Goal: Navigation & Orientation: Understand site structure

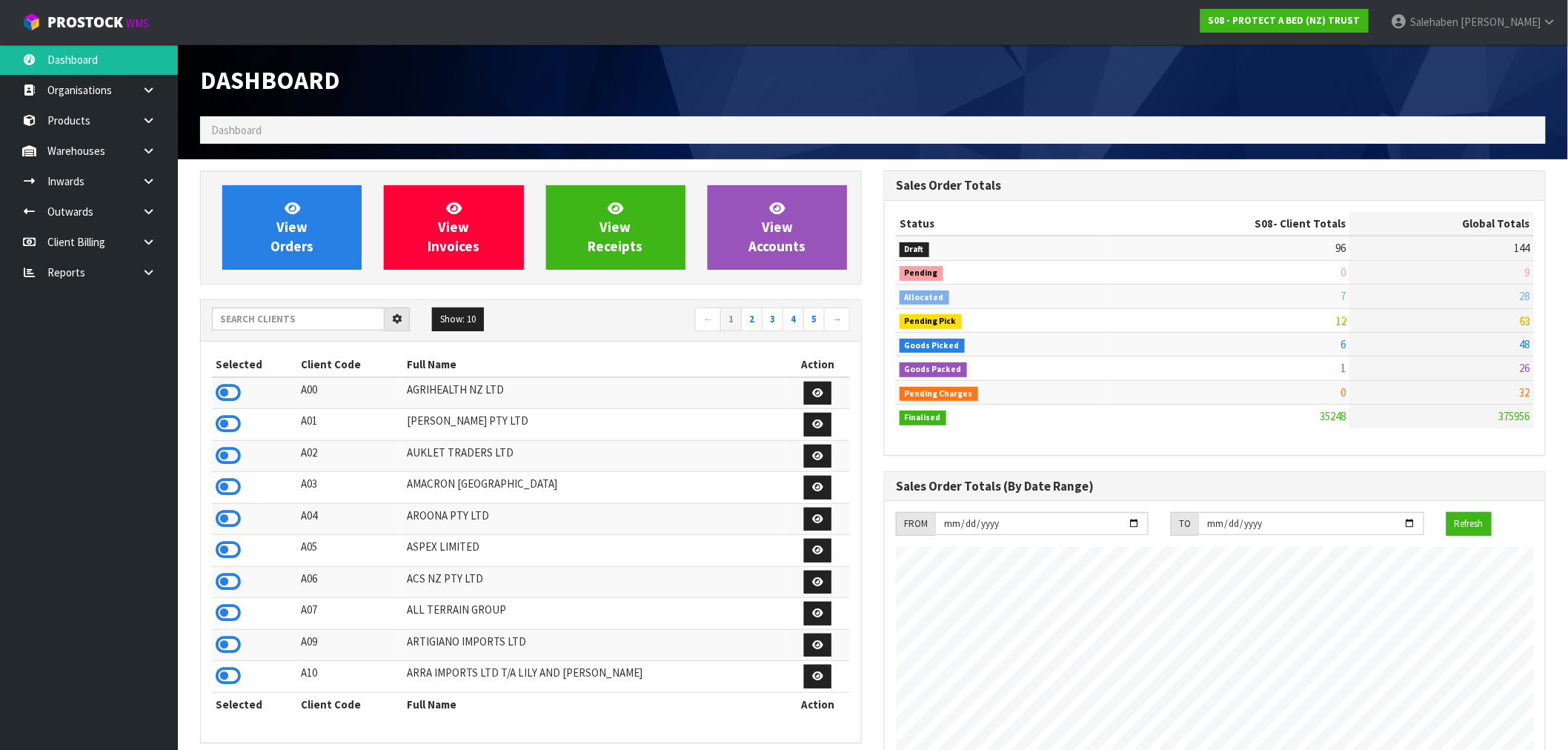
scroll to position [1122, 684]
click at [338, 322] on input "text" at bounding box center [298, 318] width 172 height 23
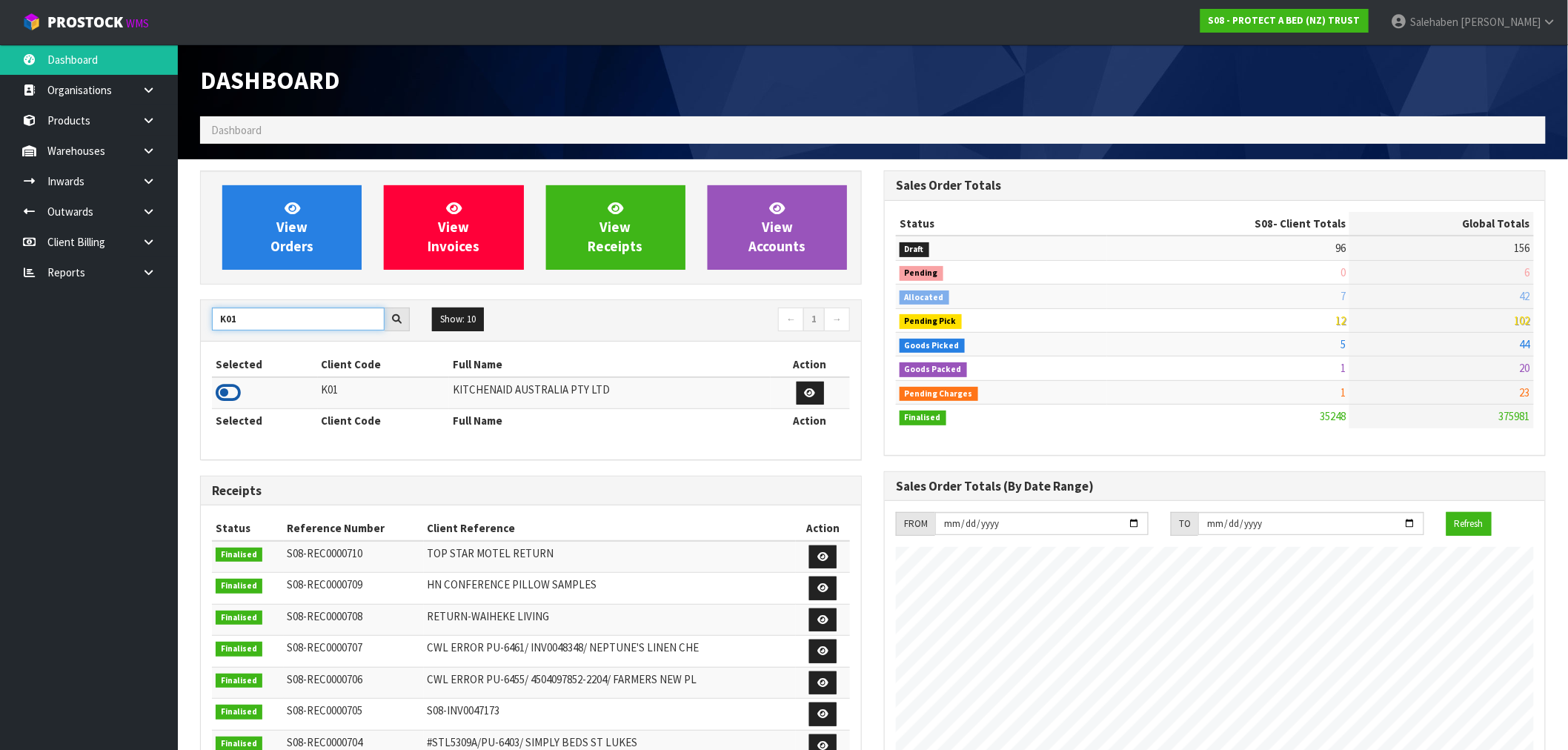
type input "K01"
click at [224, 394] on icon at bounding box center [229, 393] width 25 height 22
drag, startPoint x: 260, startPoint y: 317, endPoint x: 181, endPoint y: 332, distance: 80.4
click at [181, 332] on section "View Orders View Invoices View Receipts View Accounts K01 Show: 10 5 10 25 50 ←…" at bounding box center [873, 732] width 1391 height 1145
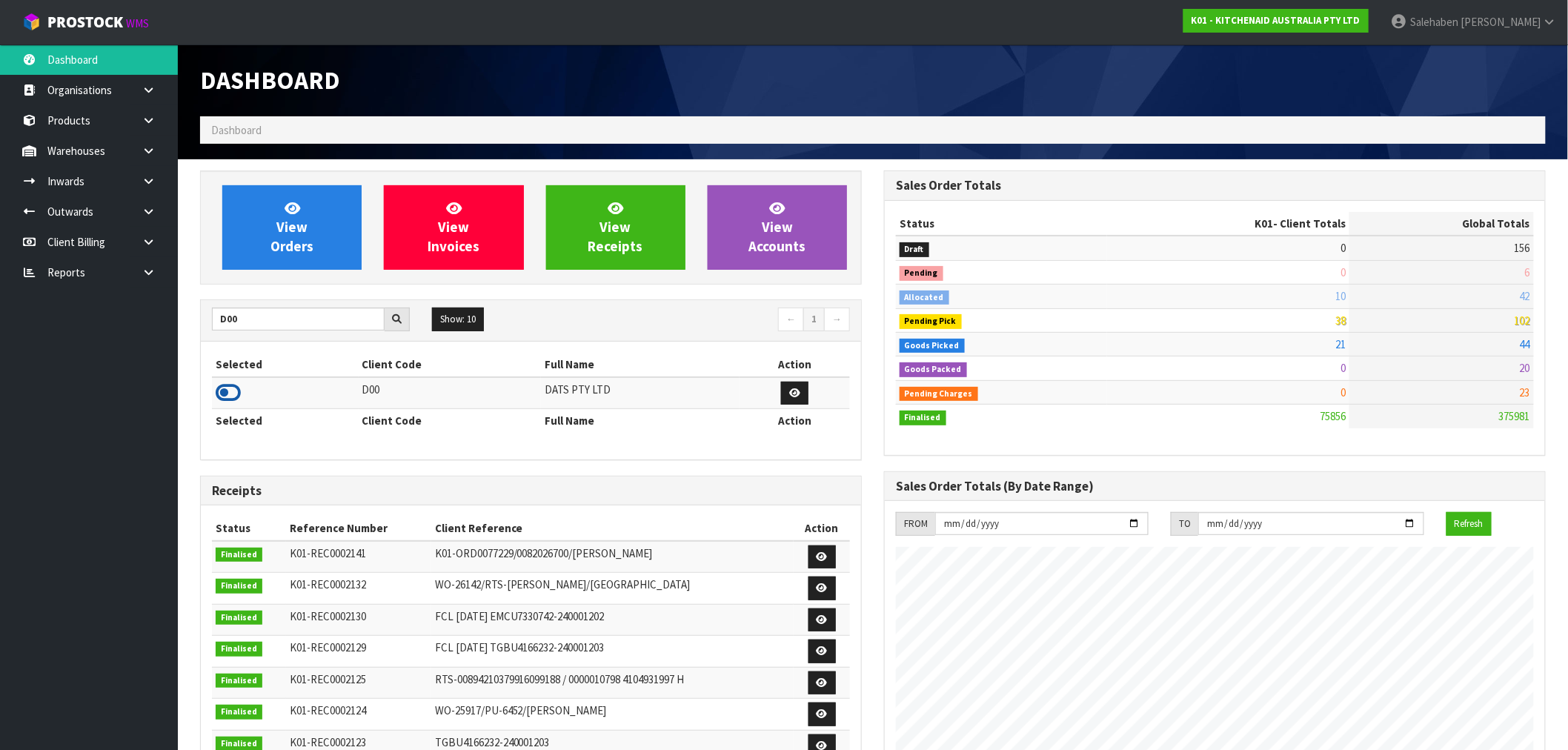
click at [222, 394] on icon at bounding box center [229, 393] width 25 height 22
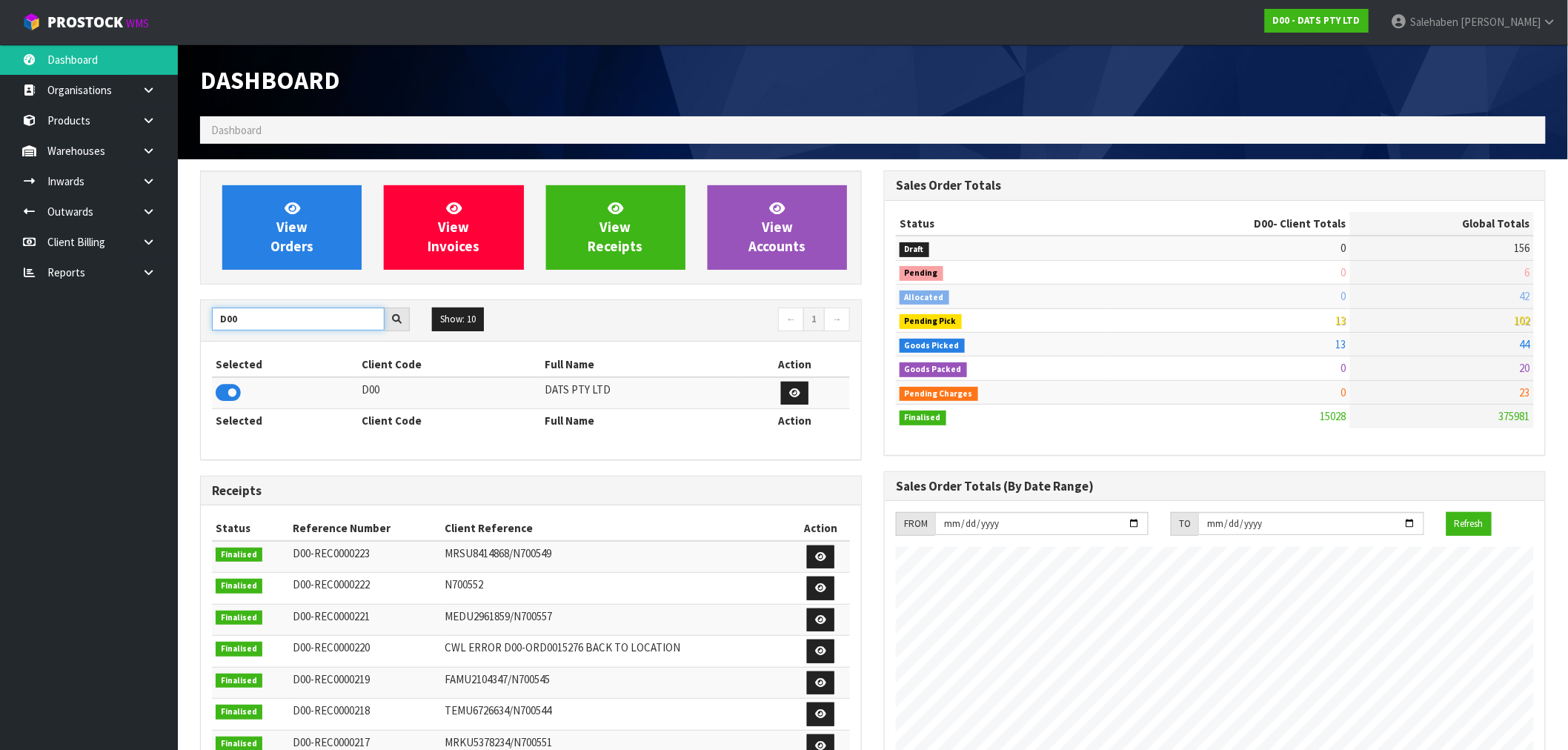
drag, startPoint x: 242, startPoint y: 319, endPoint x: 197, endPoint y: 331, distance: 46.6
click at [197, 330] on div "View Orders View Invoices View Receipts View Accounts D00 Show: 10 5 10 25 50 ←…" at bounding box center [531, 601] width 684 height 860
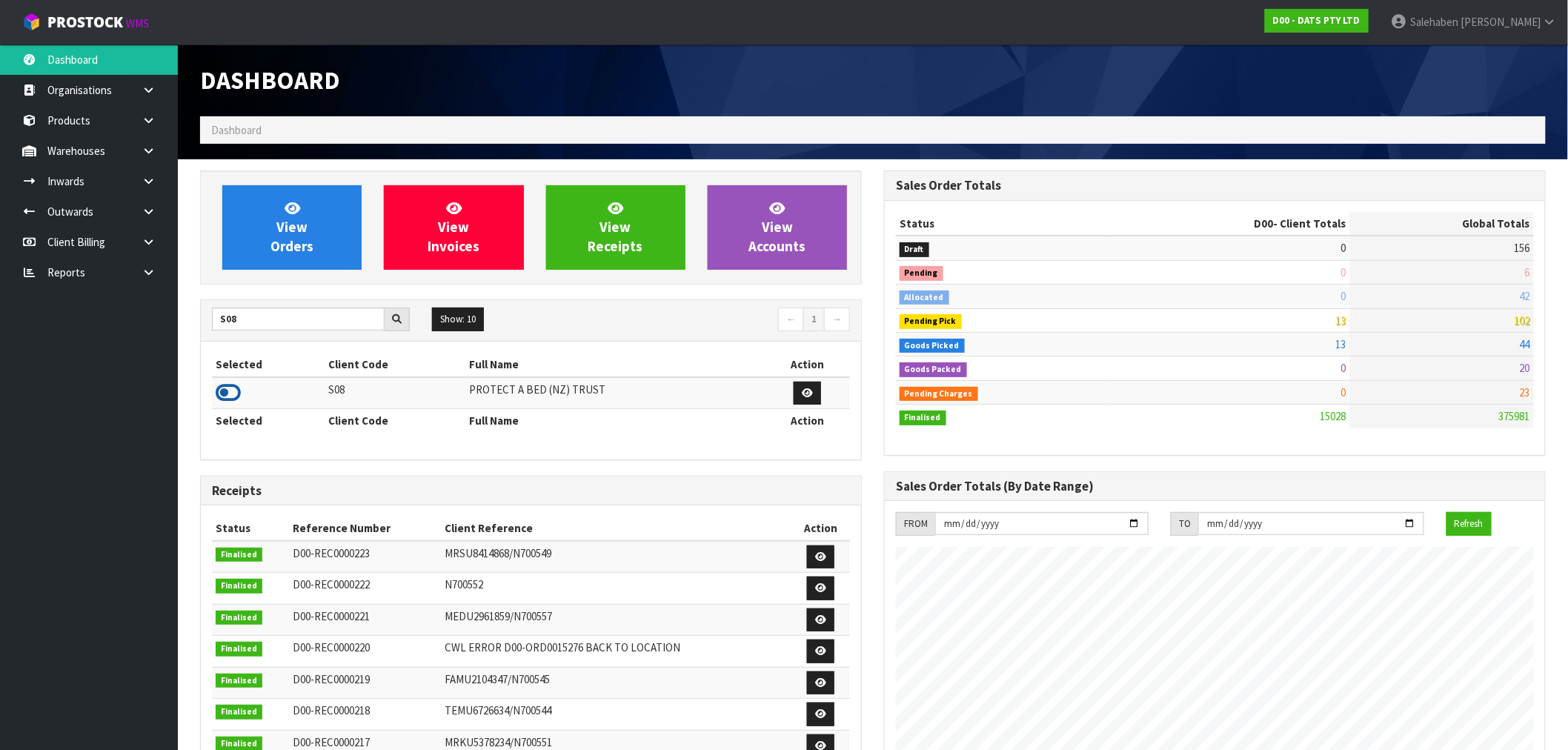
click at [228, 396] on icon at bounding box center [229, 393] width 25 height 22
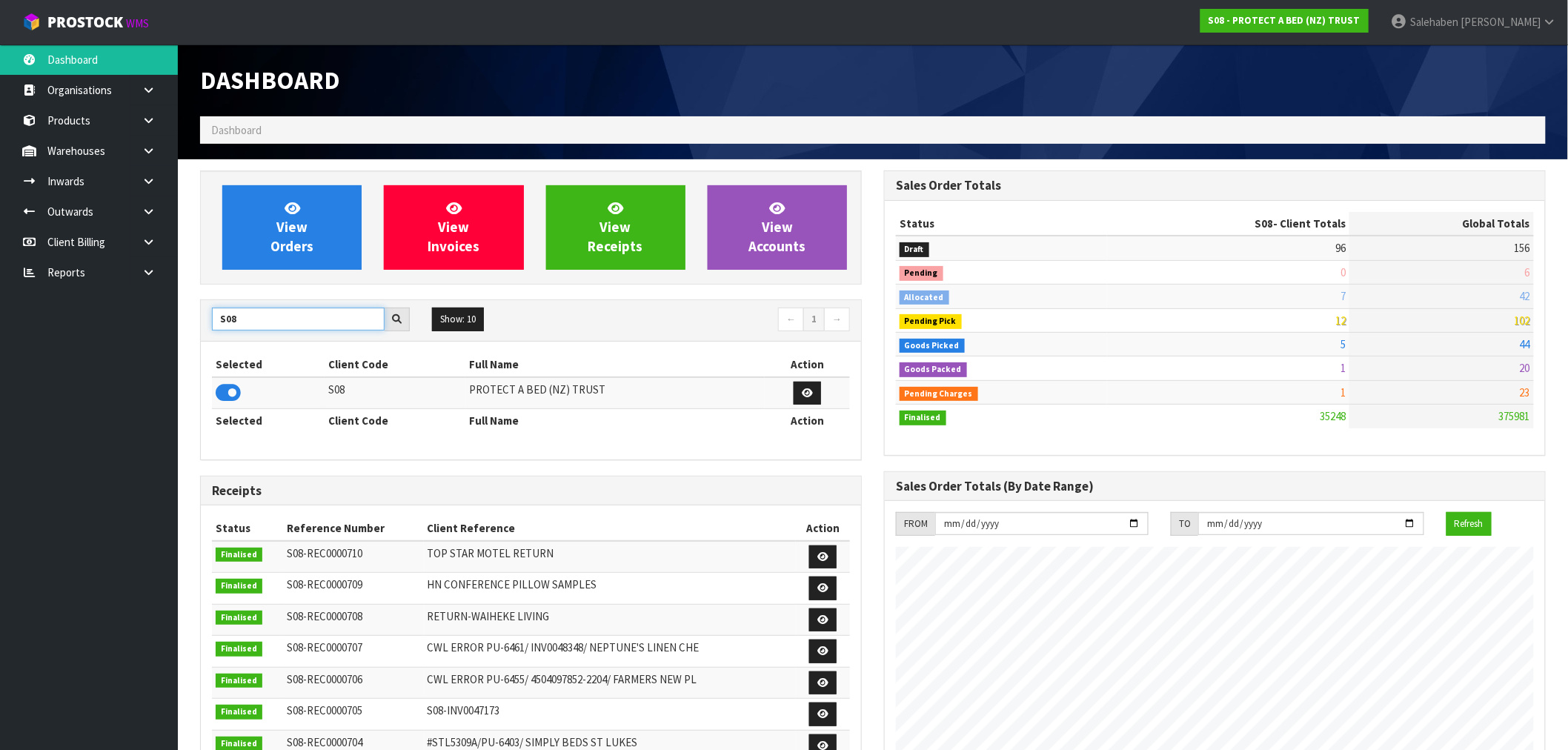
drag, startPoint x: 261, startPoint y: 324, endPoint x: 178, endPoint y: 324, distance: 83.0
click at [179, 326] on section "View Orders View Invoices View Receipts View Accounts S08 Show: 10 5 10 25 50 ←…" at bounding box center [873, 732] width 1391 height 1145
type input "C11"
click at [228, 390] on icon at bounding box center [229, 393] width 25 height 22
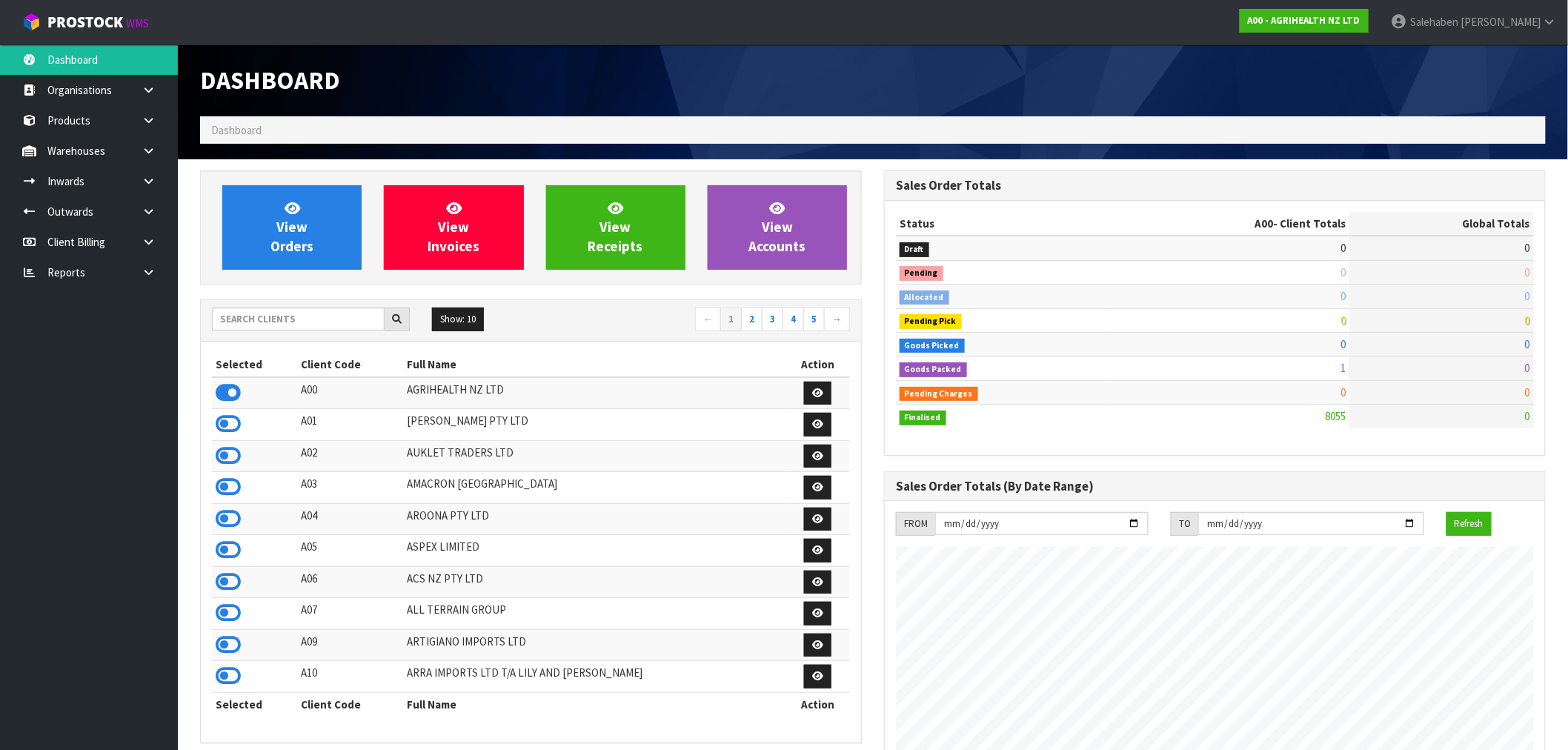
scroll to position [1122, 684]
click at [306, 315] on input "text" at bounding box center [298, 318] width 172 height 23
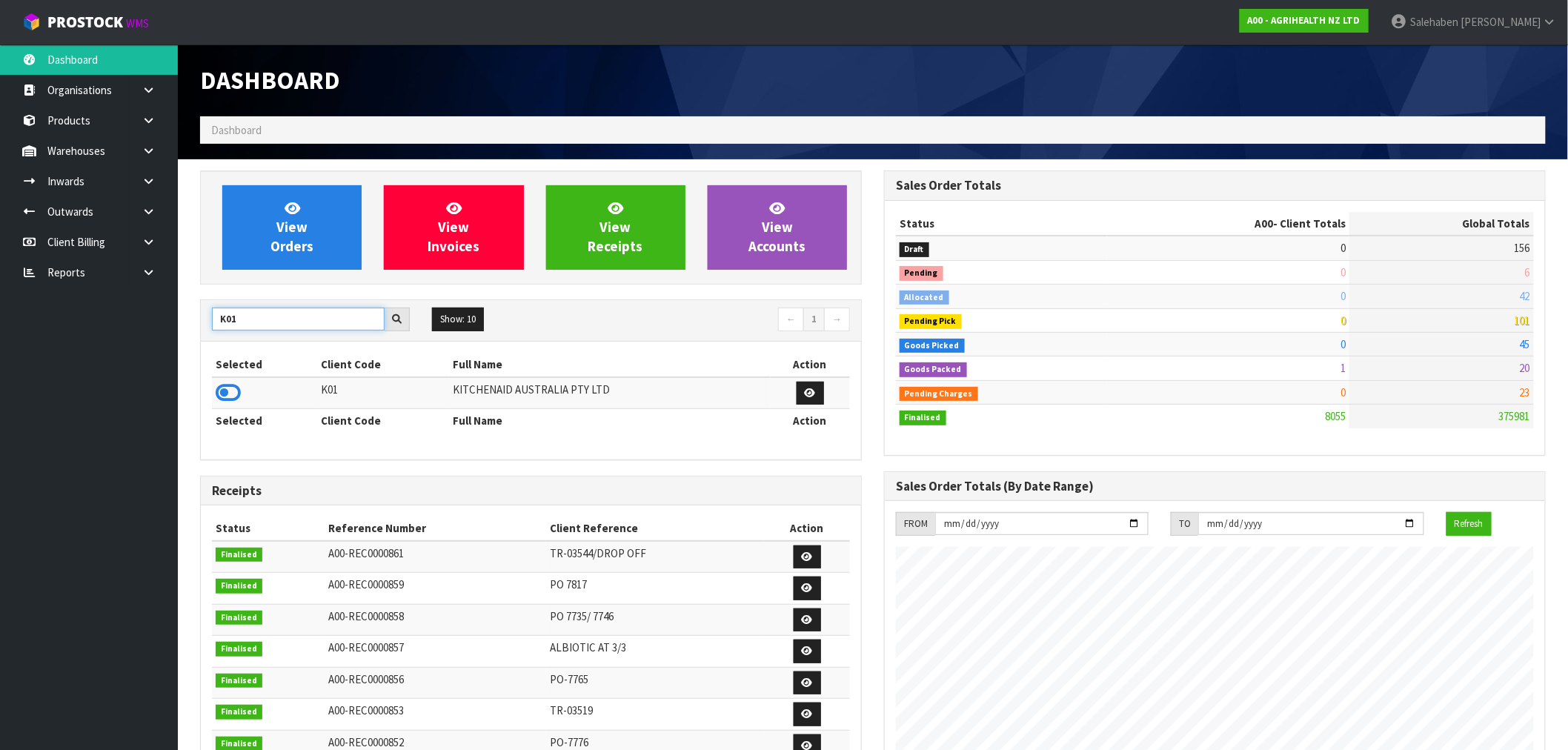
type input "K01"
click at [219, 396] on icon at bounding box center [229, 393] width 25 height 22
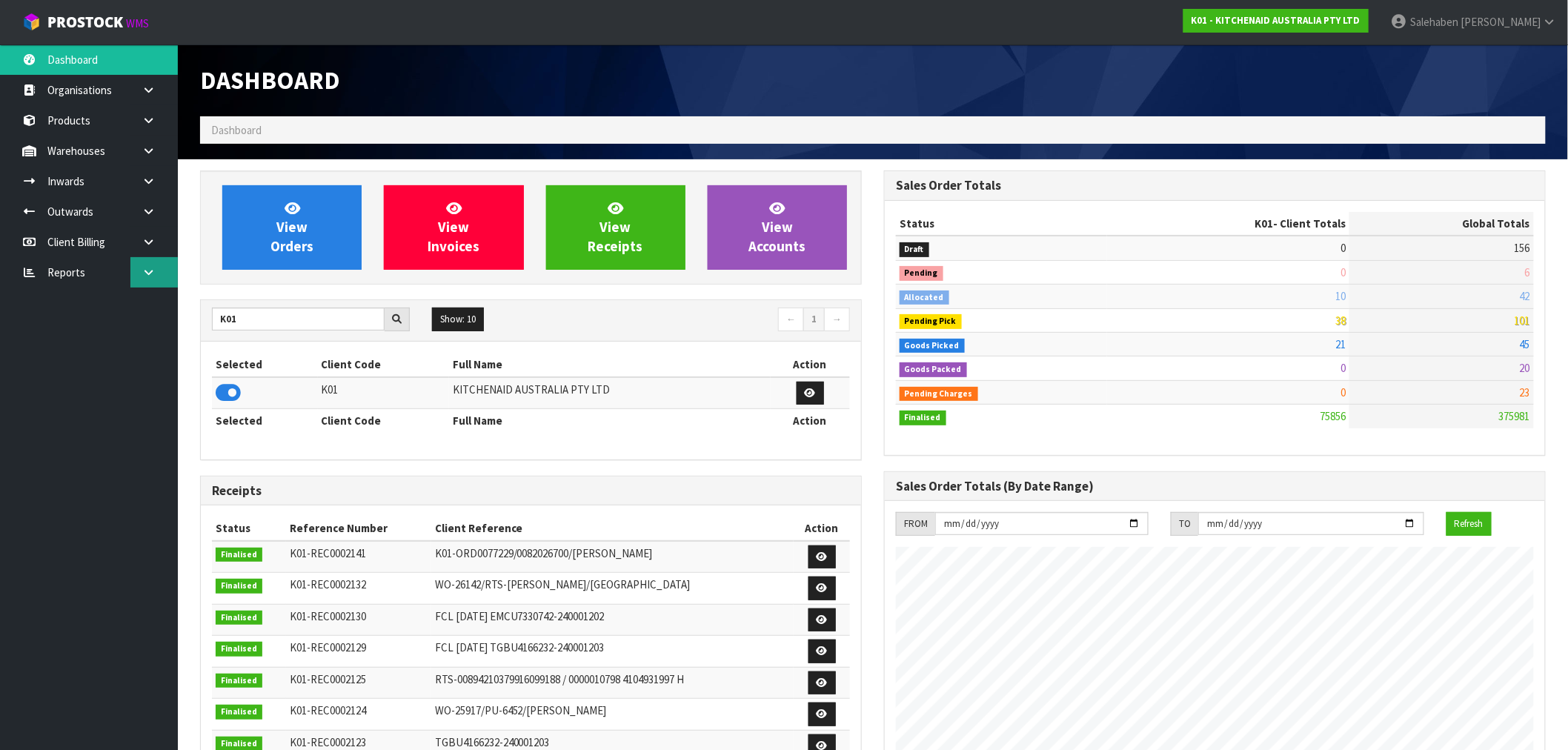
click at [148, 266] on icon at bounding box center [149, 272] width 14 height 11
click at [58, 335] on link "CWL" at bounding box center [89, 334] width 178 height 30
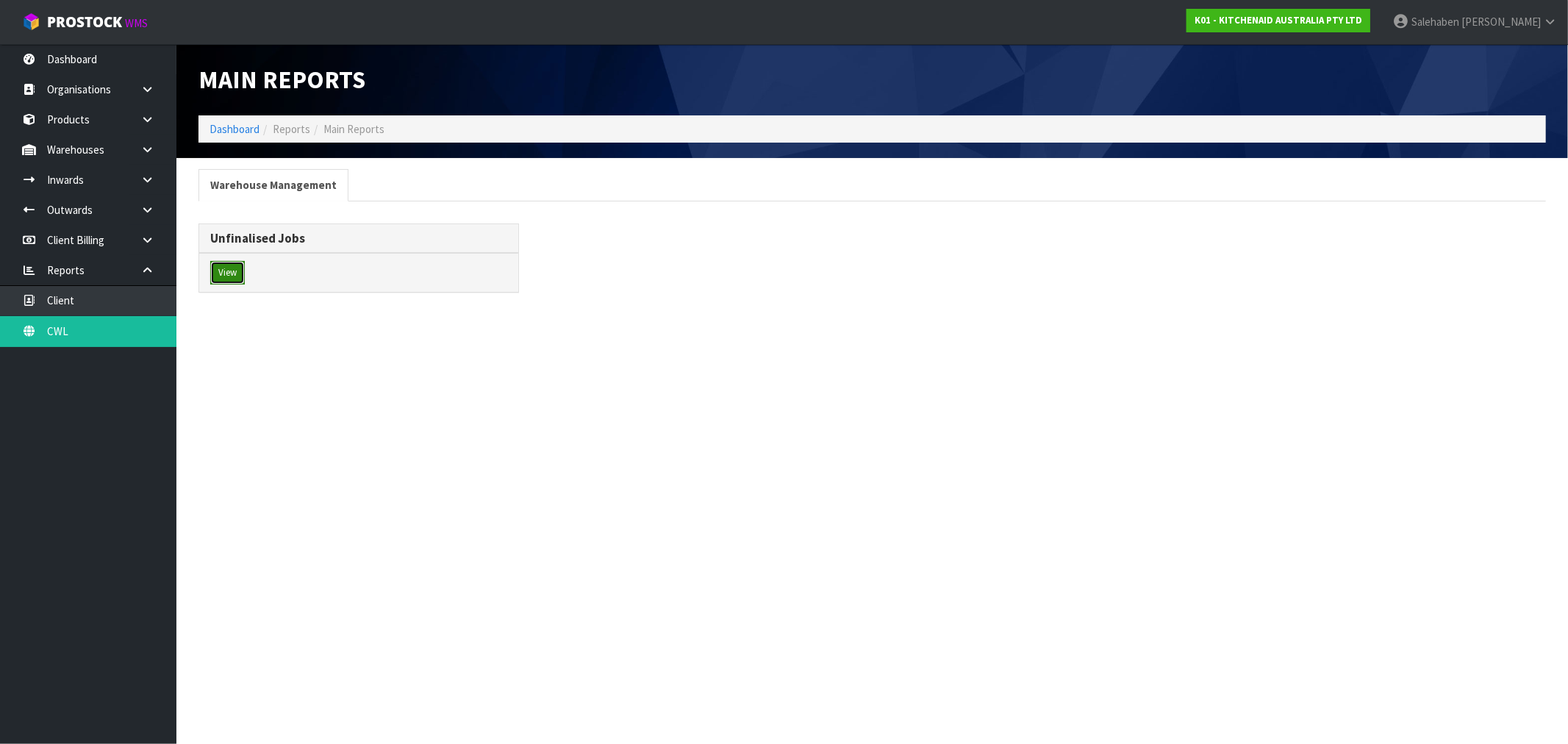
click at [223, 272] on button "View" at bounding box center [227, 273] width 35 height 24
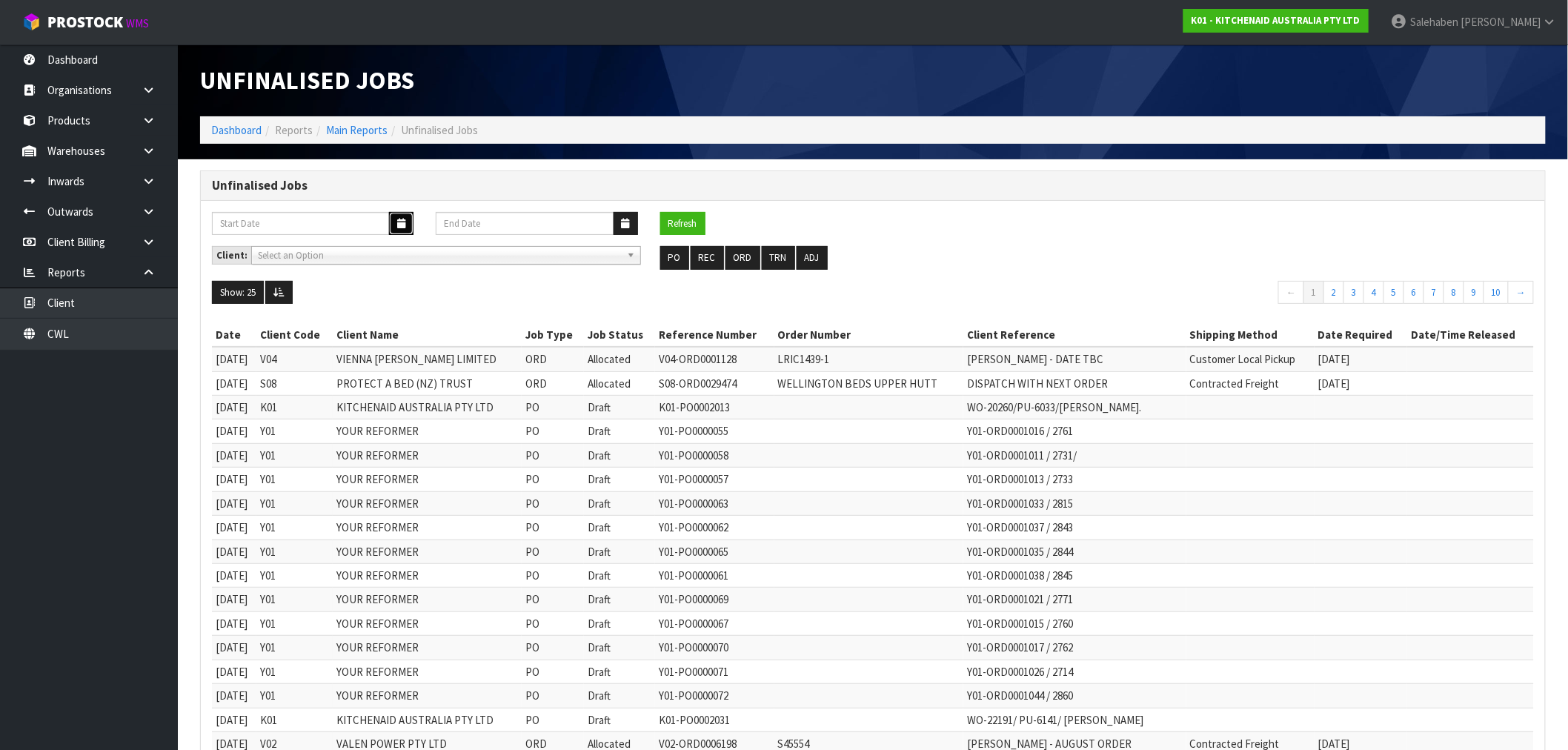
click at [393, 231] on button "button" at bounding box center [401, 223] width 25 height 23
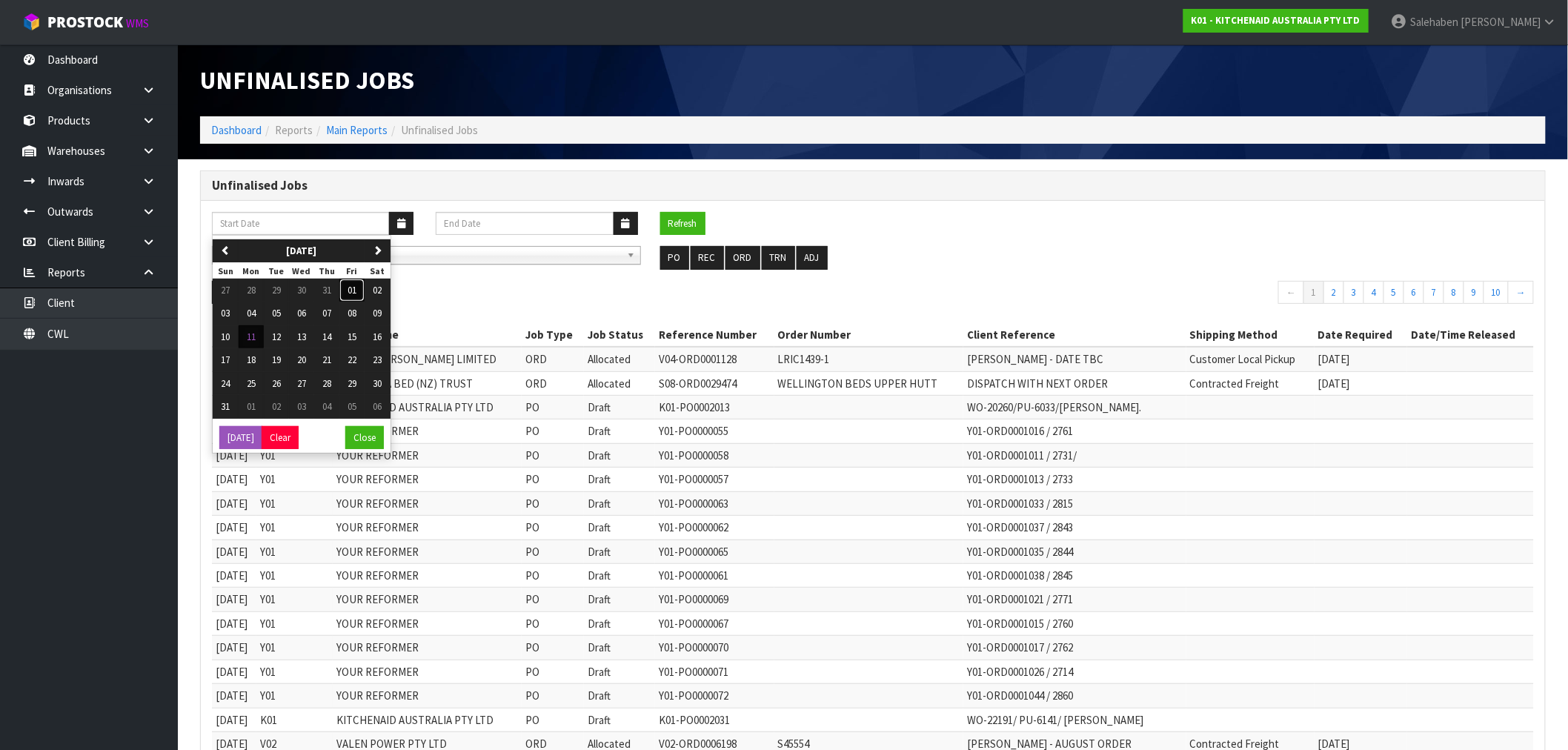
click at [357, 292] on span "01" at bounding box center [352, 290] width 9 height 13
type input "01/08/2025"
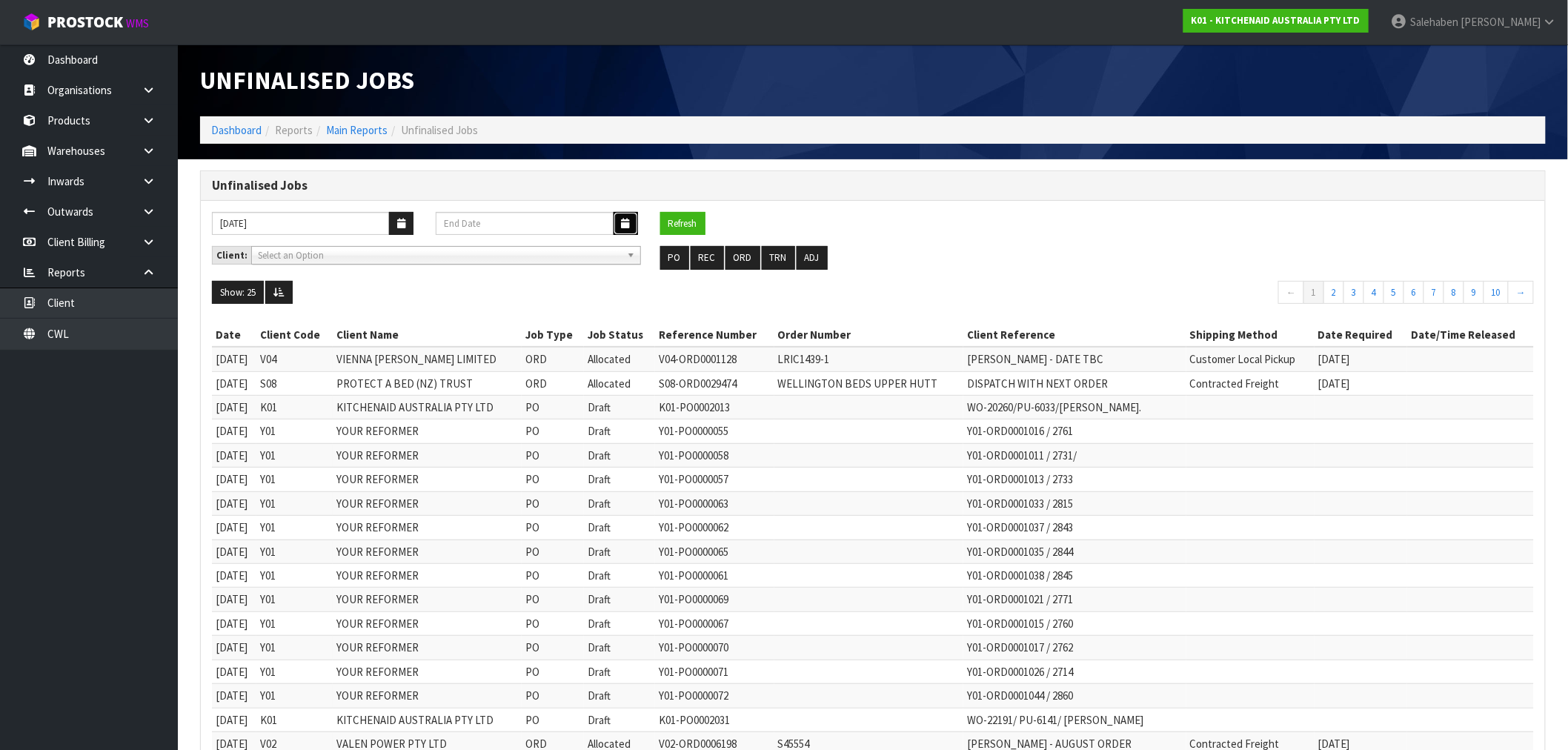
click at [628, 223] on icon "button" at bounding box center [625, 224] width 8 height 9
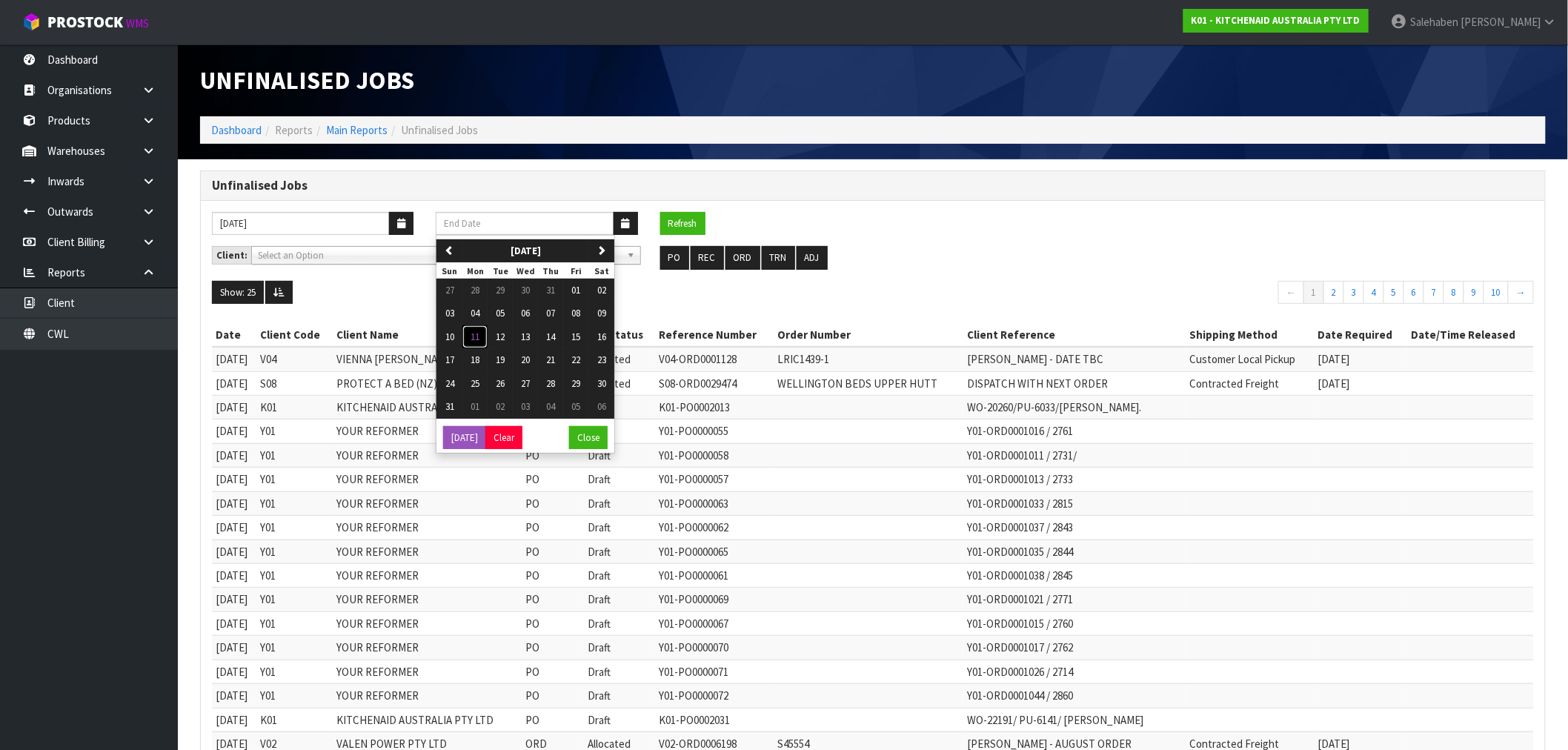
click at [478, 341] on span "11" at bounding box center [474, 337] width 9 height 13
type input "[DATE]"
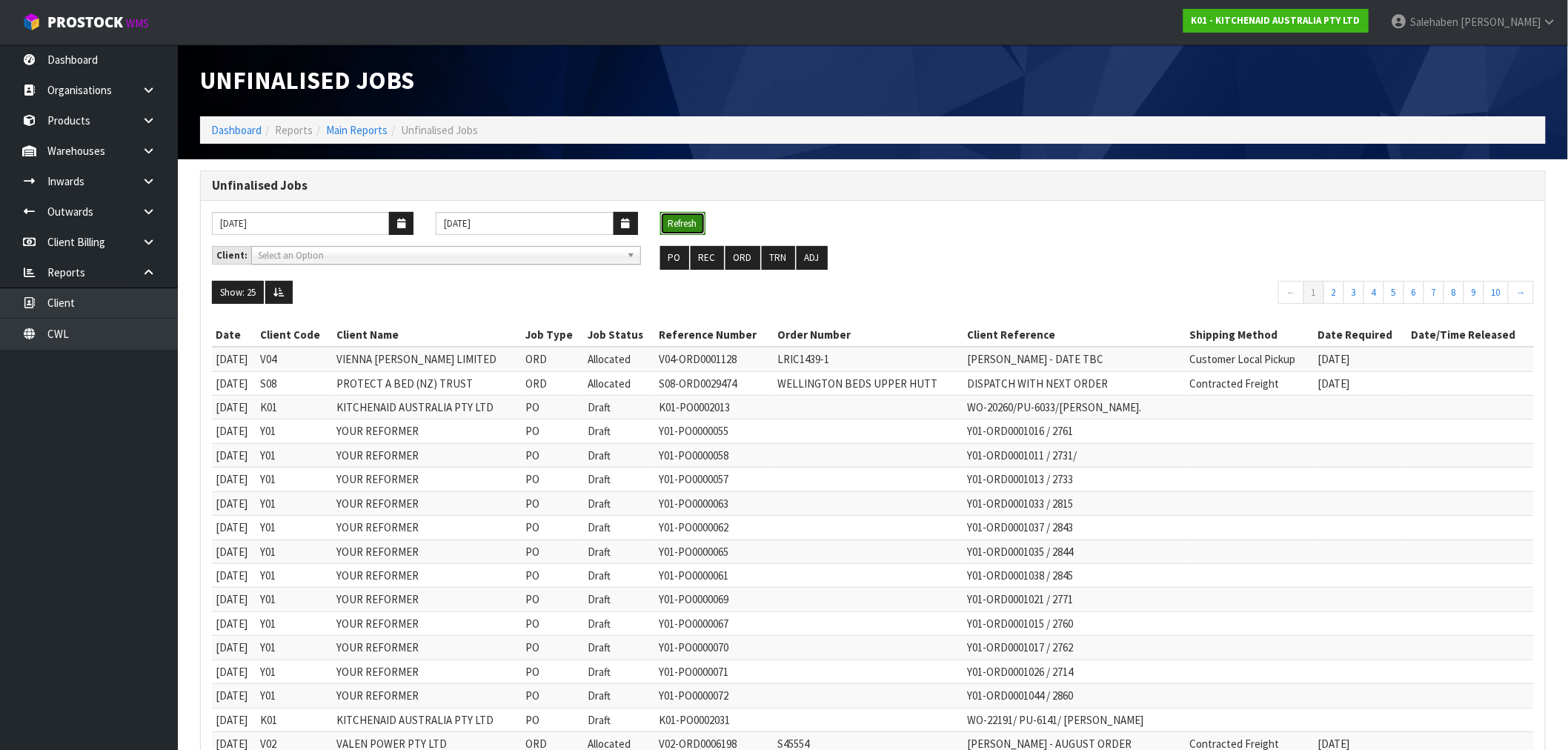
click at [701, 220] on button "Refresh" at bounding box center [682, 224] width 45 height 24
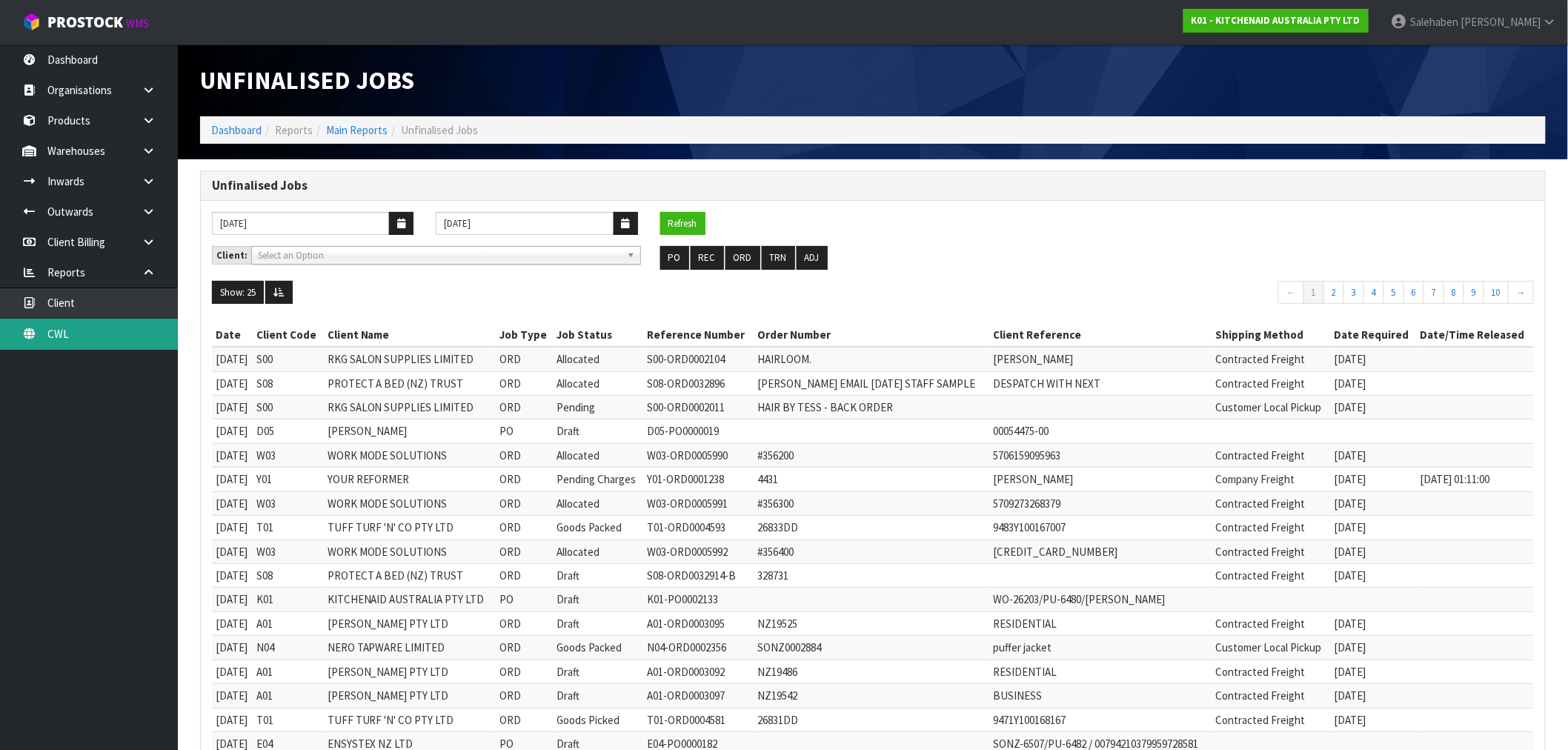
click at [61, 330] on link "CWL" at bounding box center [89, 334] width 178 height 30
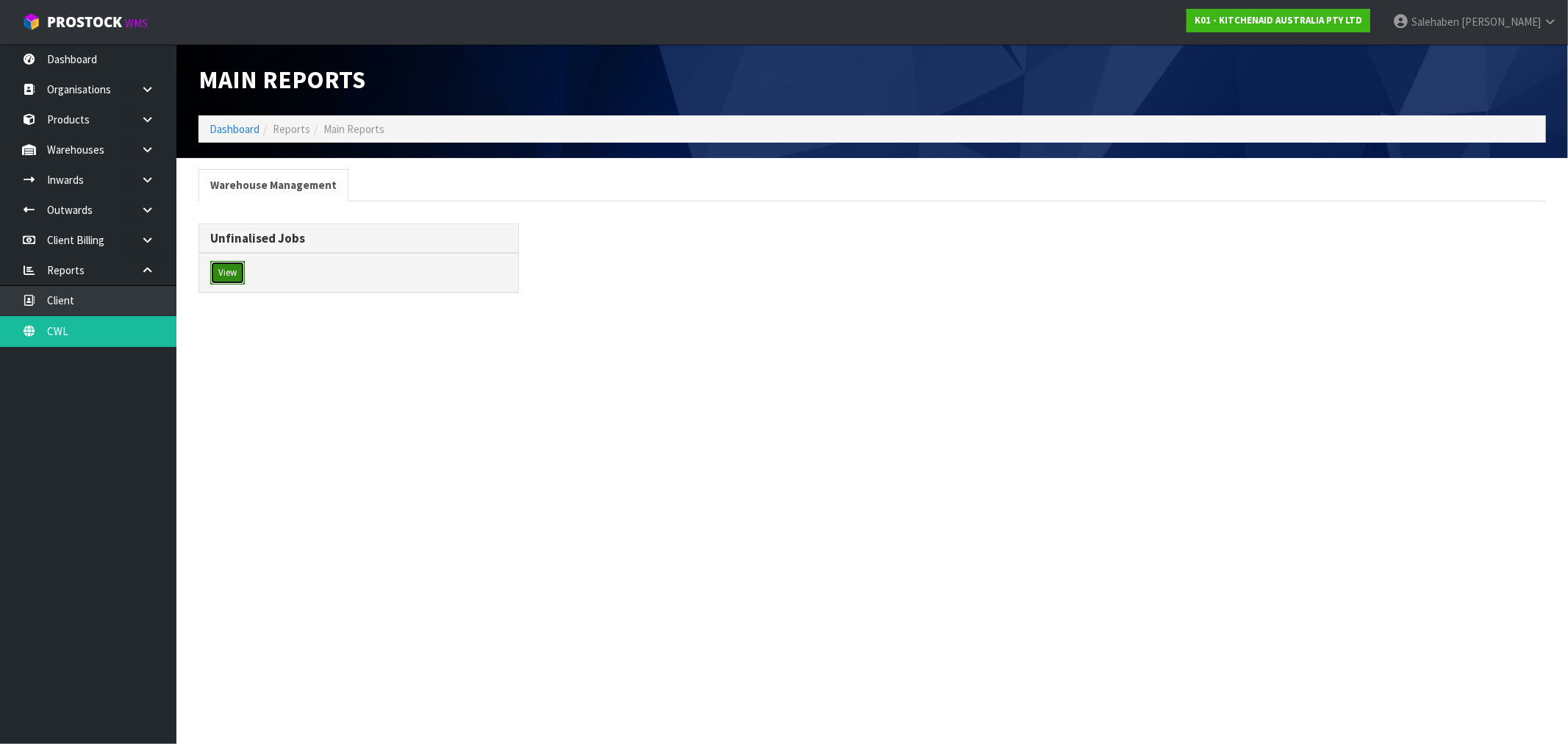
click at [227, 266] on button "View" at bounding box center [227, 273] width 35 height 24
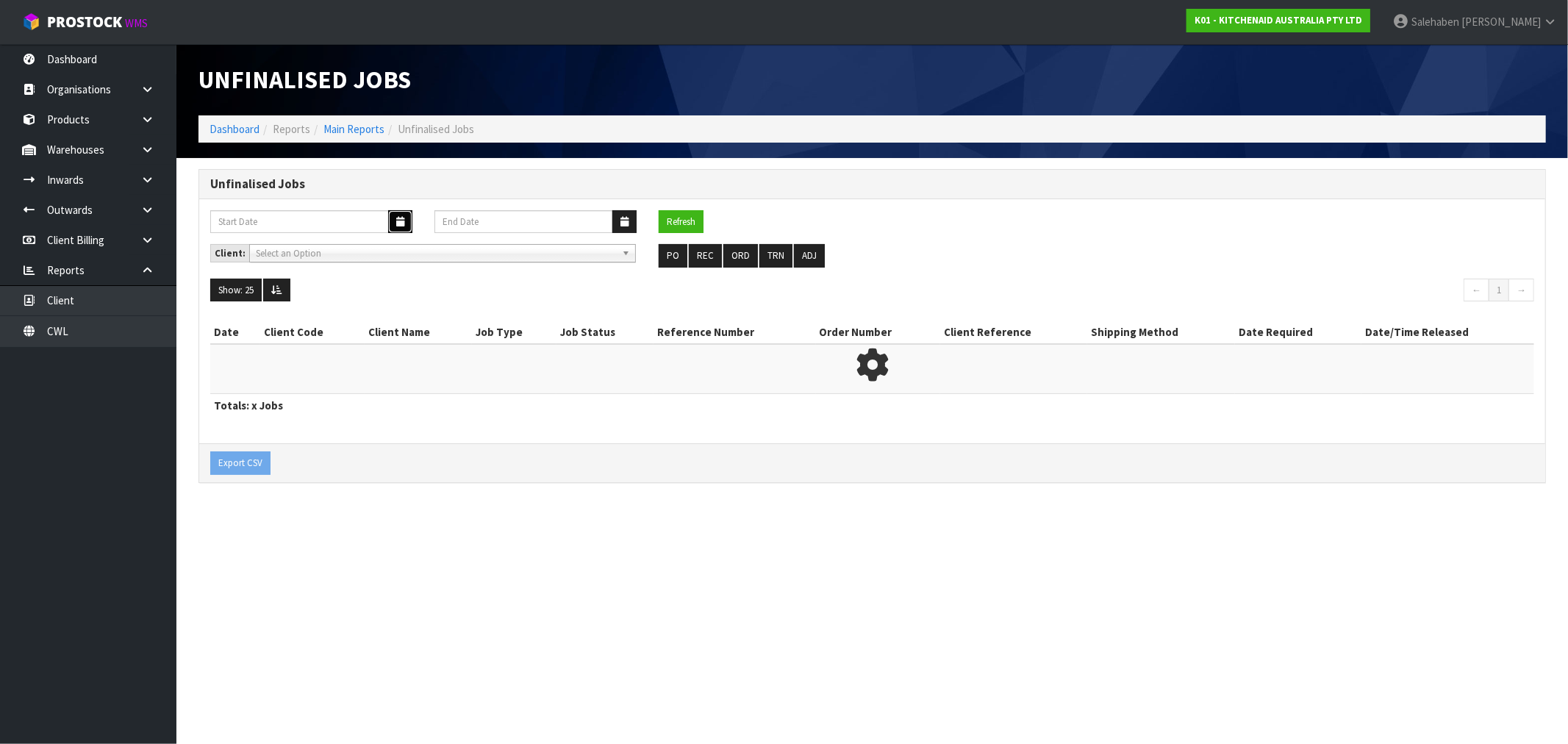
click at [405, 226] on button "button" at bounding box center [400, 221] width 24 height 23
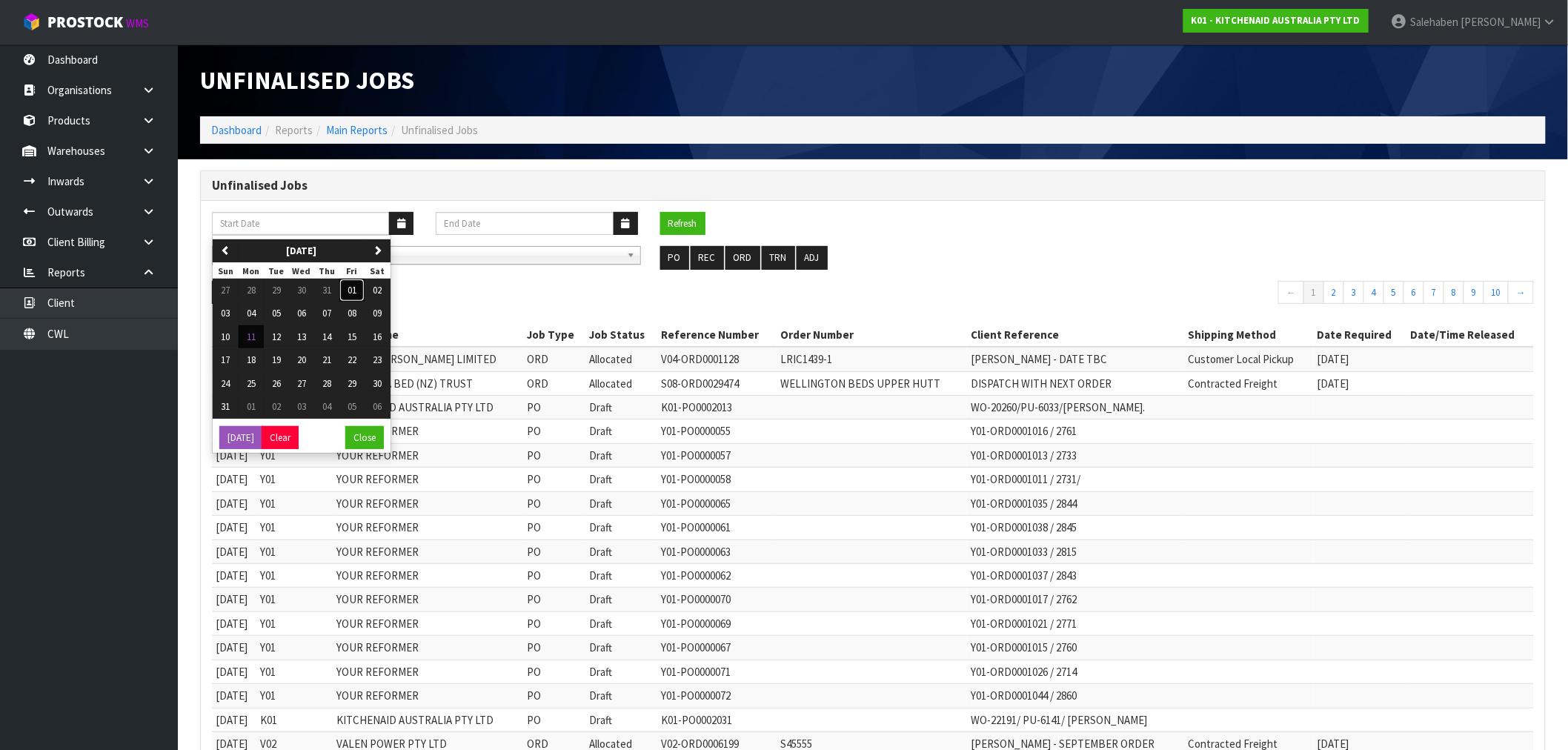
click at [357, 290] on span "01" at bounding box center [352, 290] width 9 height 13
type input "01/08/2025"
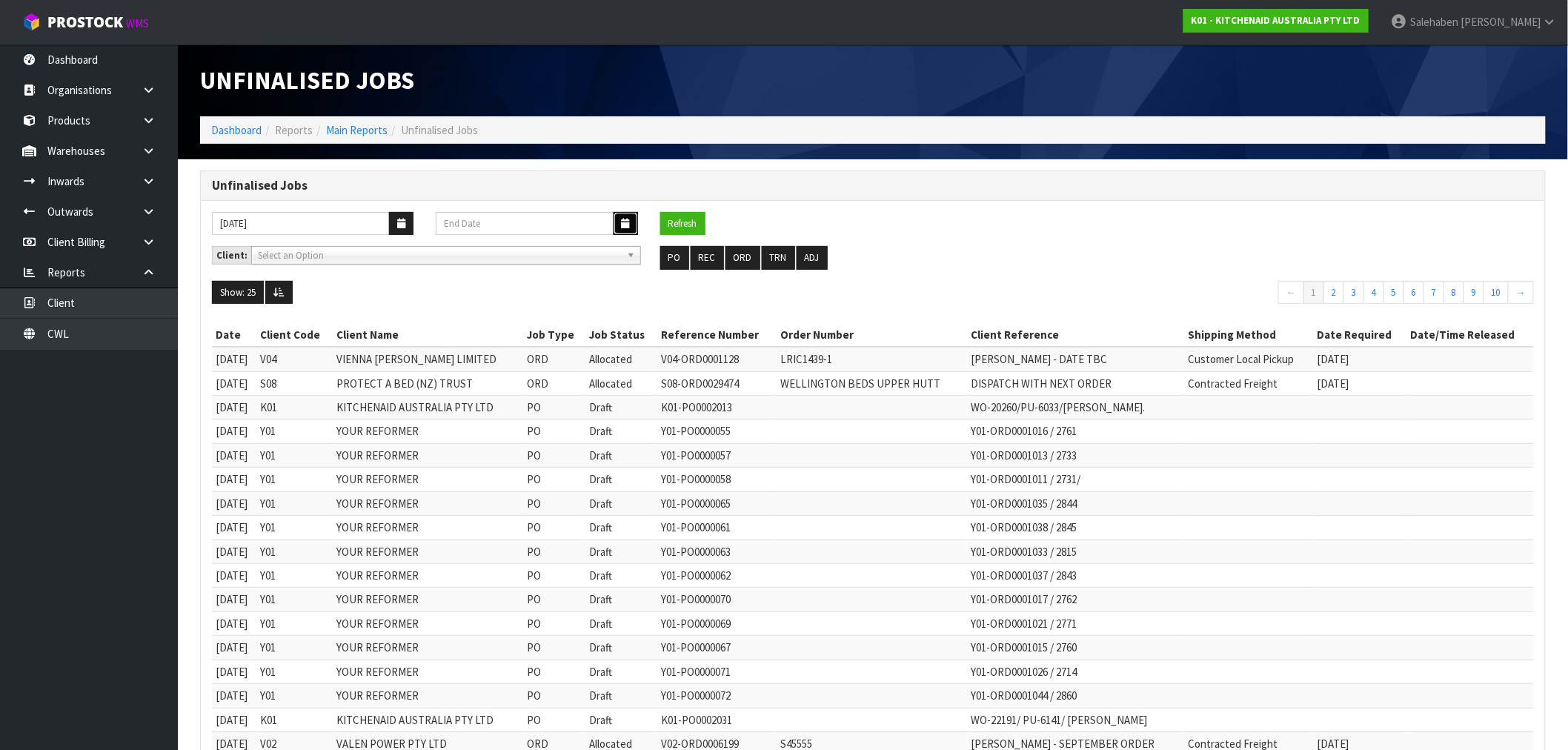
click at [625, 219] on icon "button" at bounding box center [625, 224] width 8 height 9
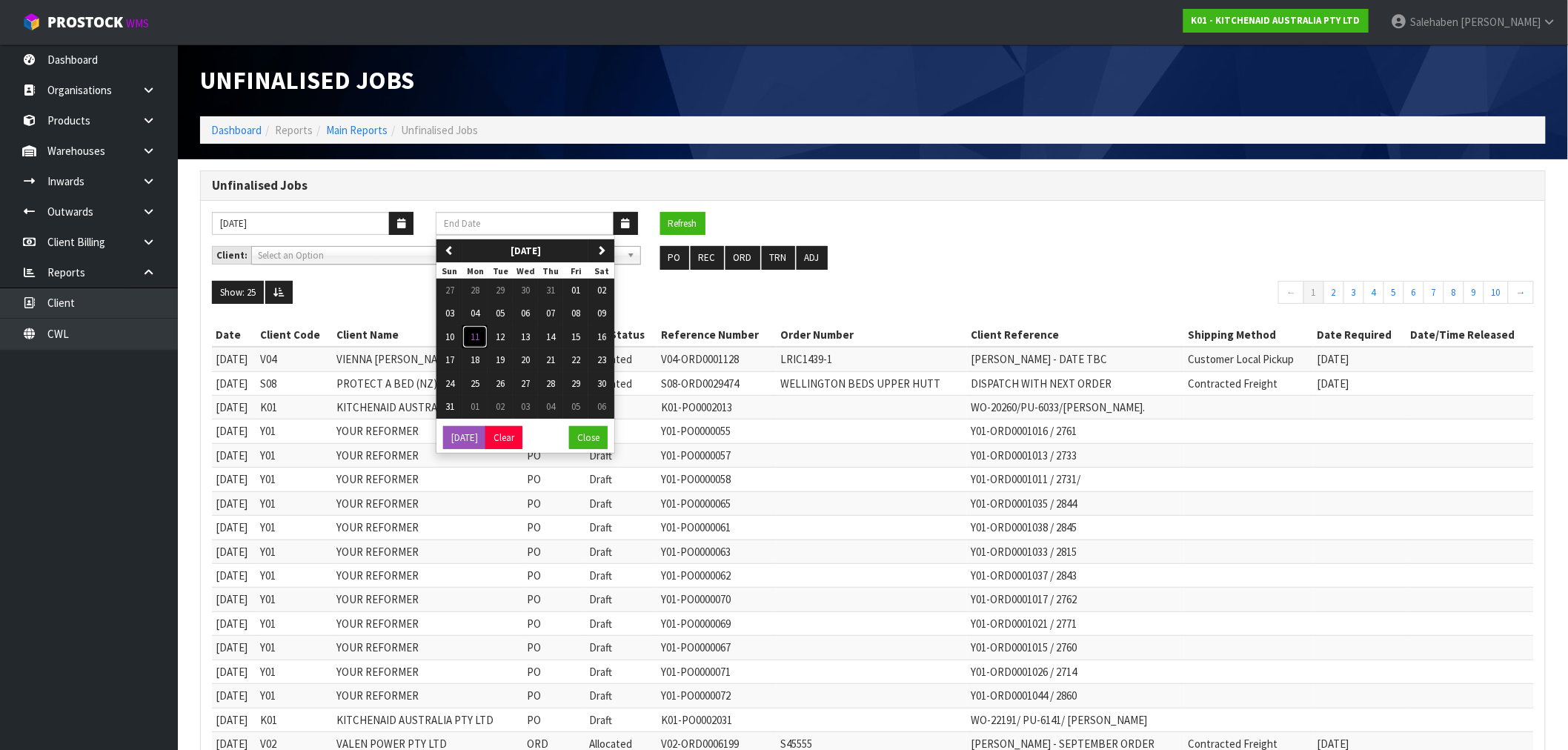
click at [476, 337] on span "11" at bounding box center [474, 337] width 9 height 13
type input "[DATE]"
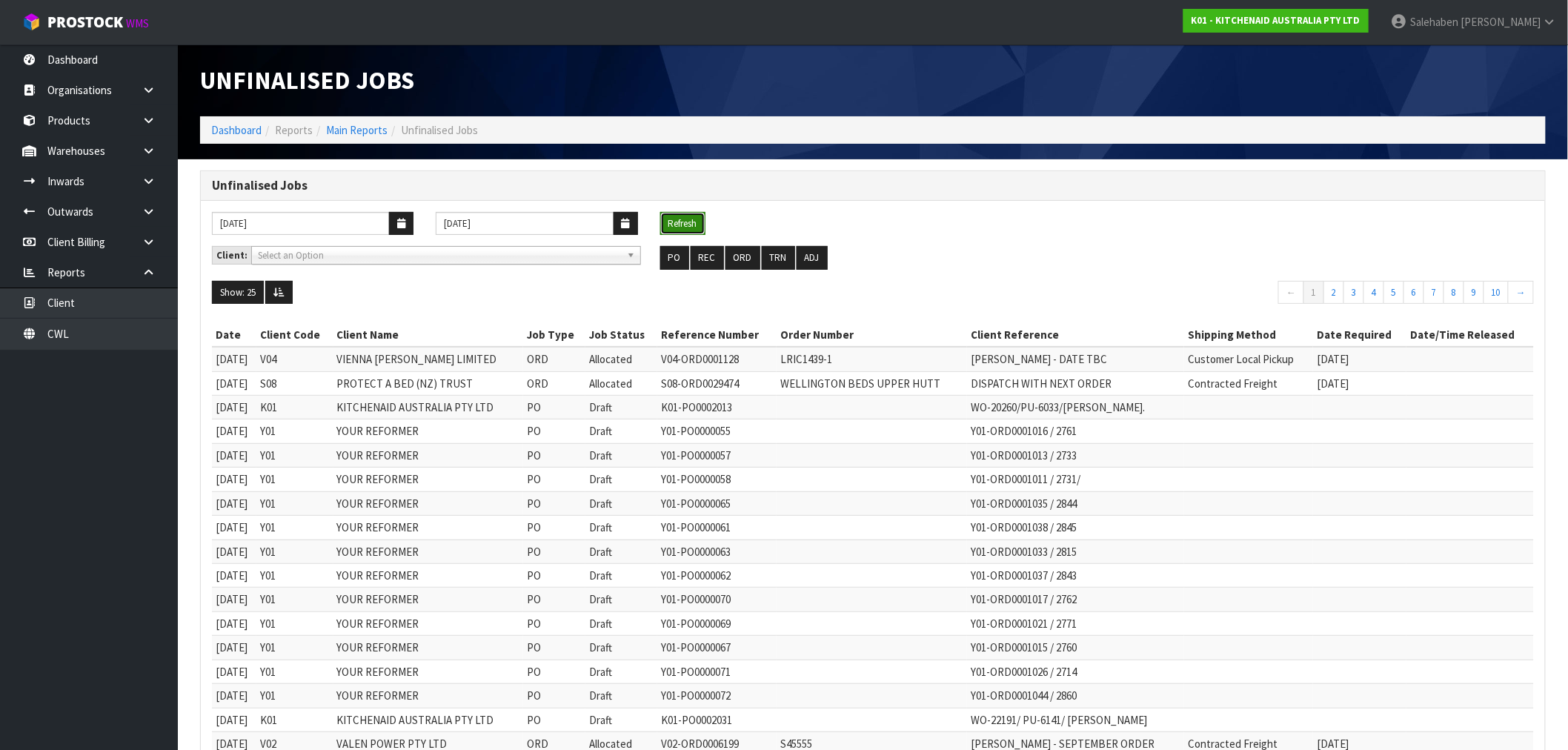
click at [695, 220] on button "Refresh" at bounding box center [682, 224] width 45 height 24
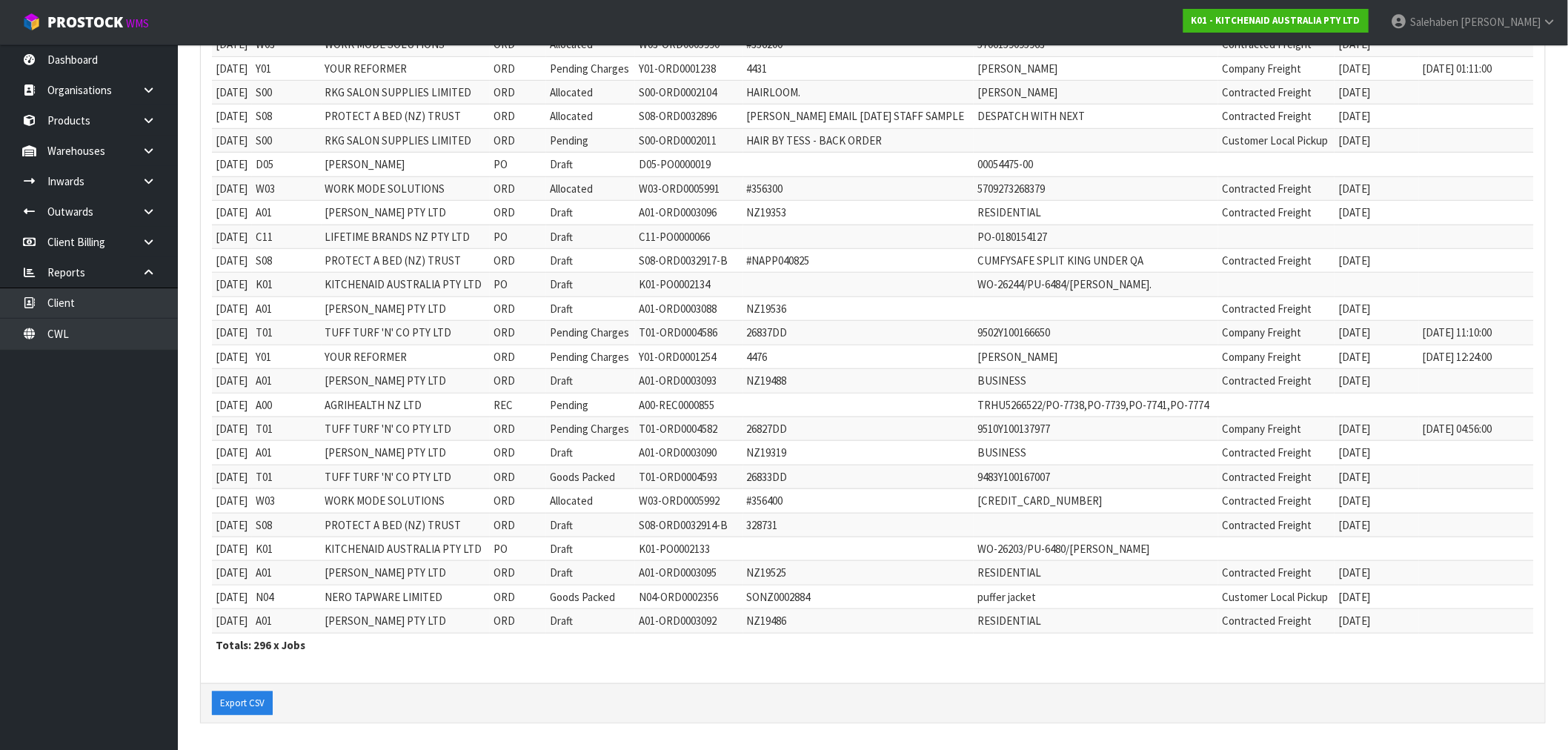
scroll to position [316, 0]
click at [226, 699] on button "Export CSV" at bounding box center [242, 703] width 61 height 24
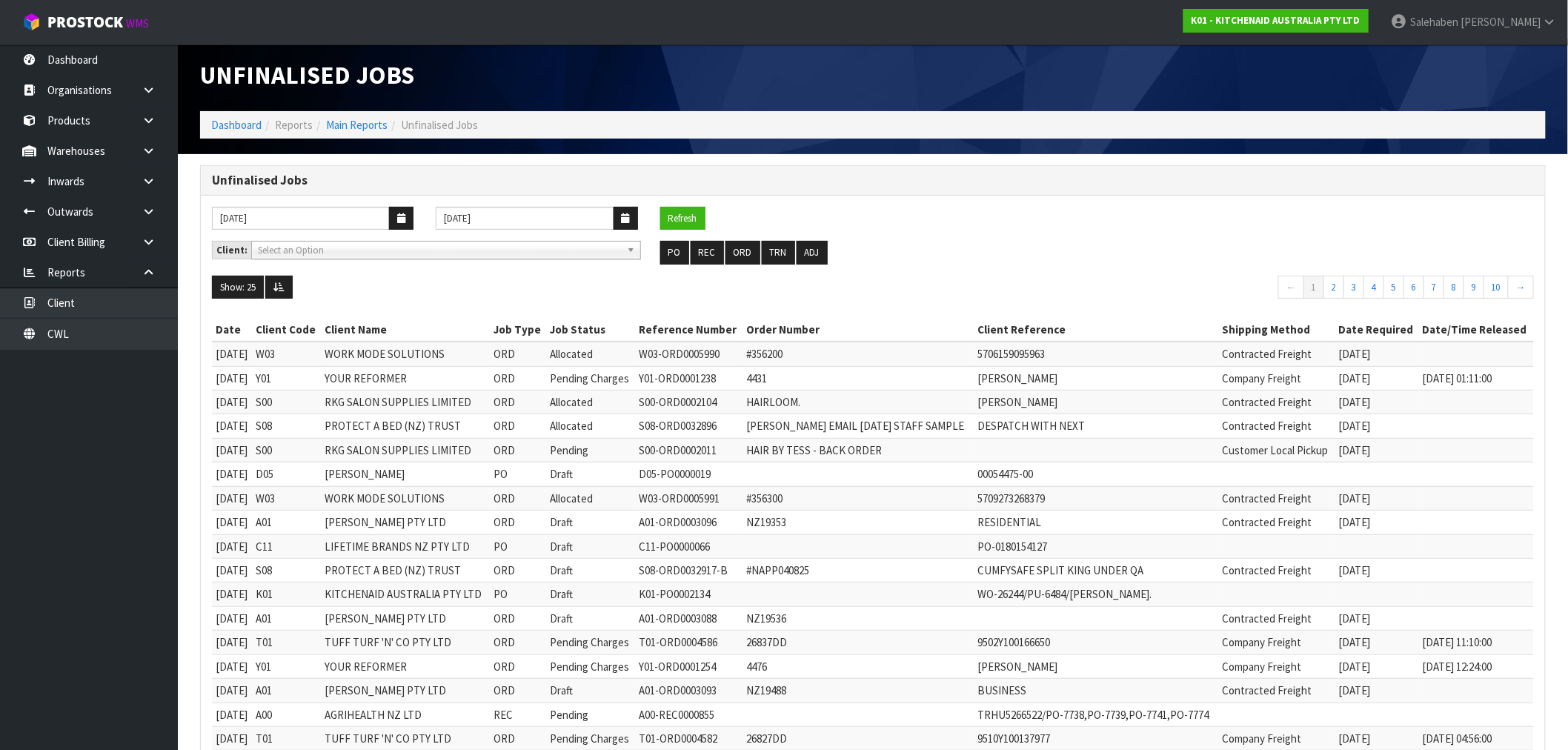
scroll to position [0, 0]
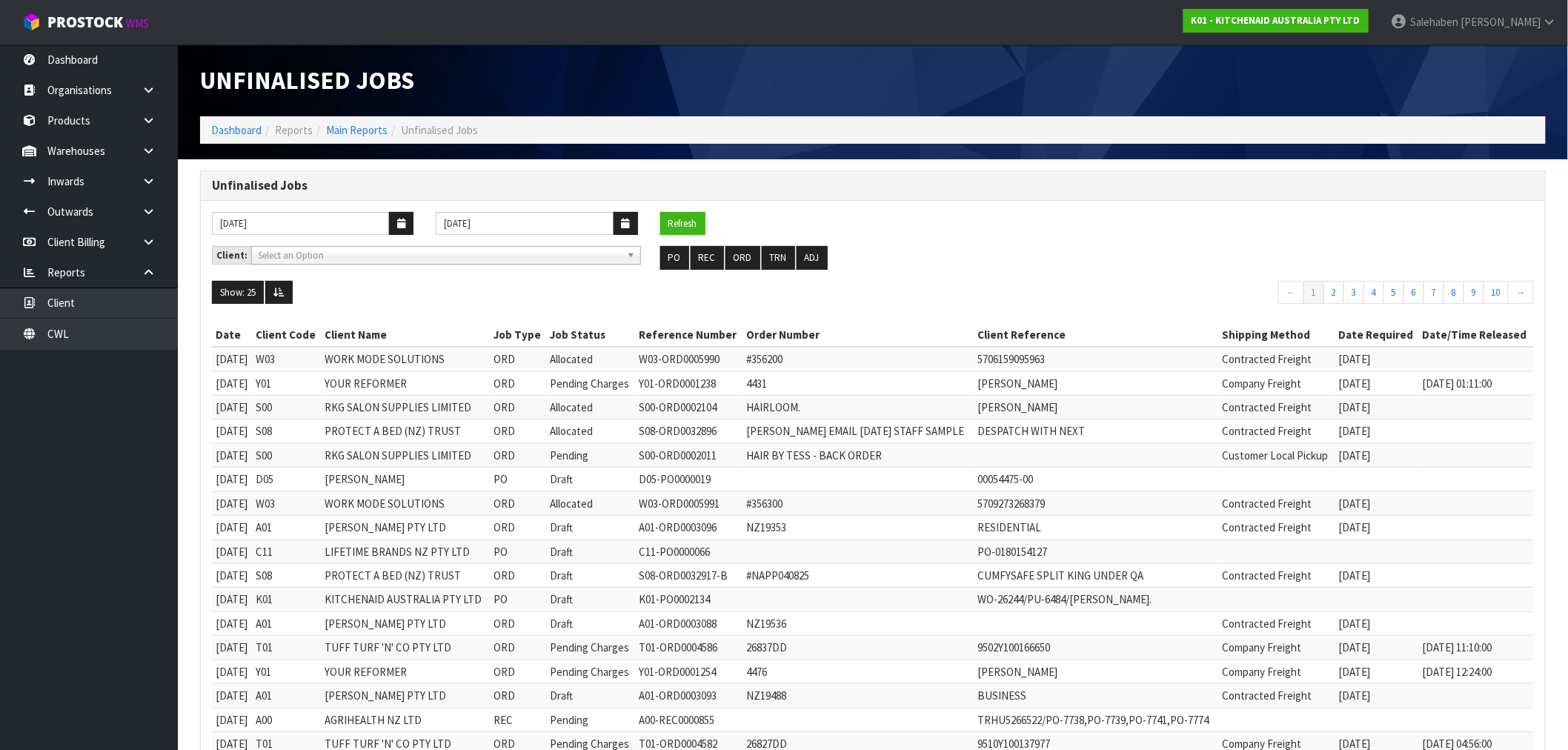
click at [231, 121] on ol "Dashboard Reports Main Reports Unfinalised Jobs" at bounding box center [873, 130] width 1346 height 28
click at [226, 128] on link "Dashboard" at bounding box center [236, 130] width 51 height 14
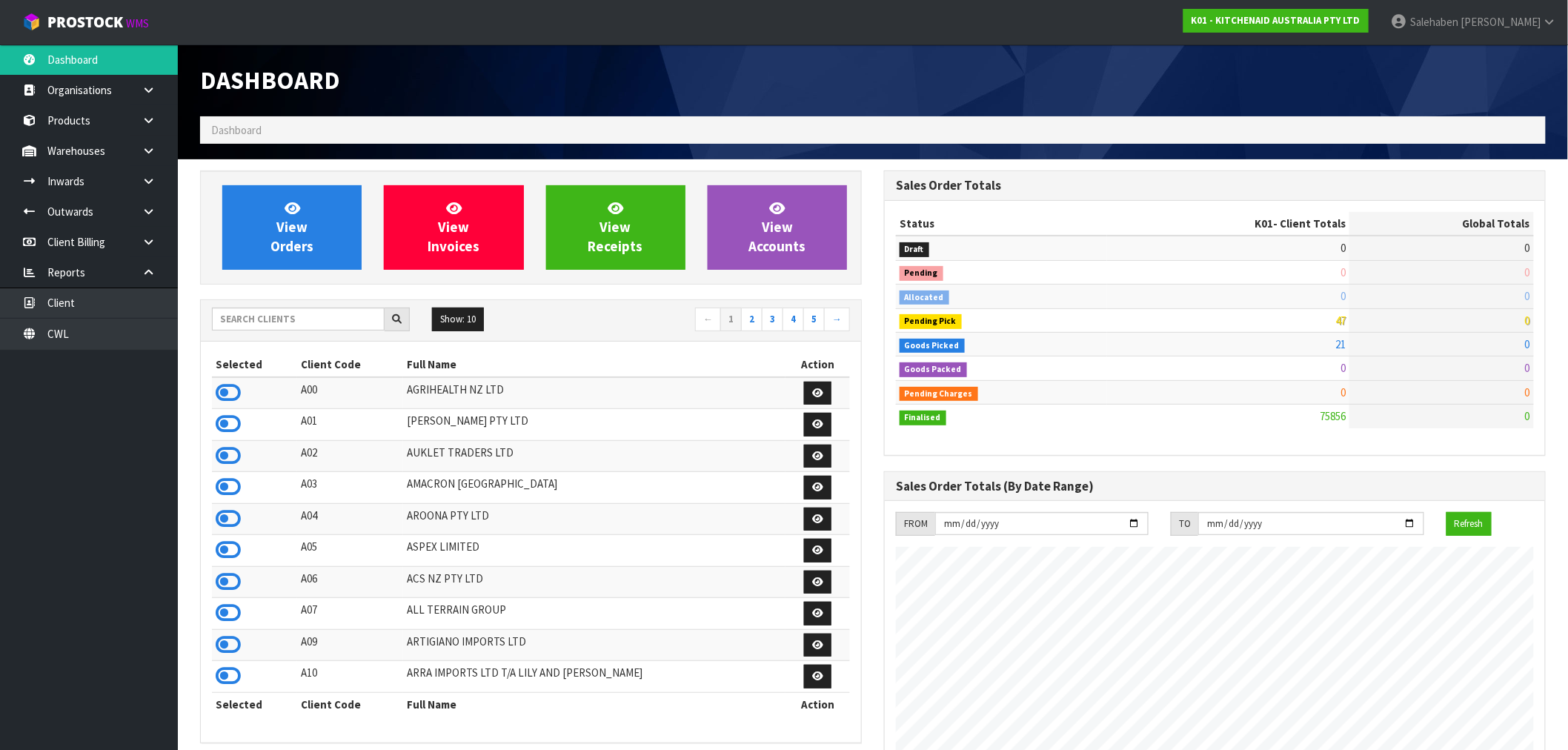
scroll to position [1122, 684]
click at [337, 318] on input "text" at bounding box center [298, 318] width 172 height 23
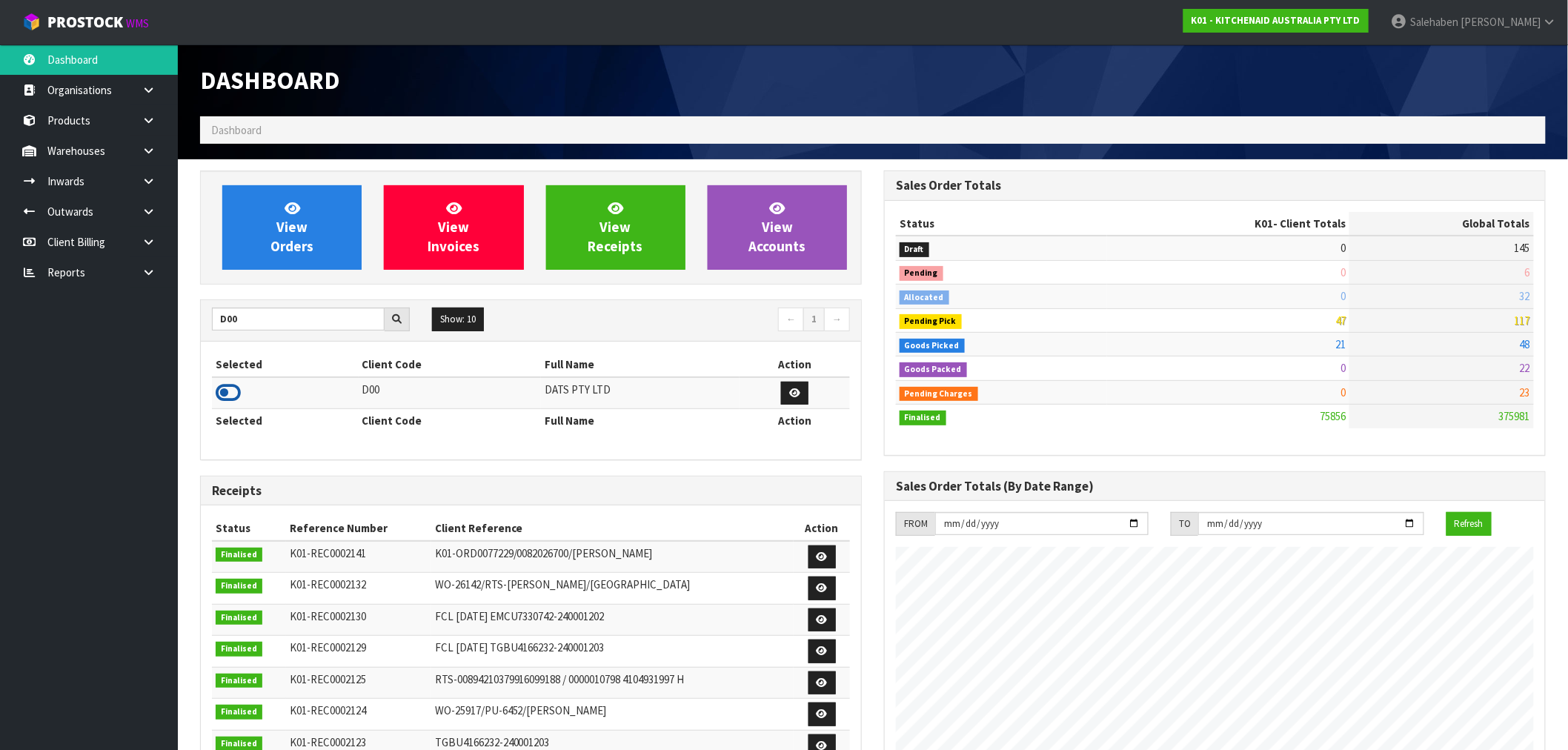
click at [217, 395] on icon at bounding box center [229, 393] width 25 height 22
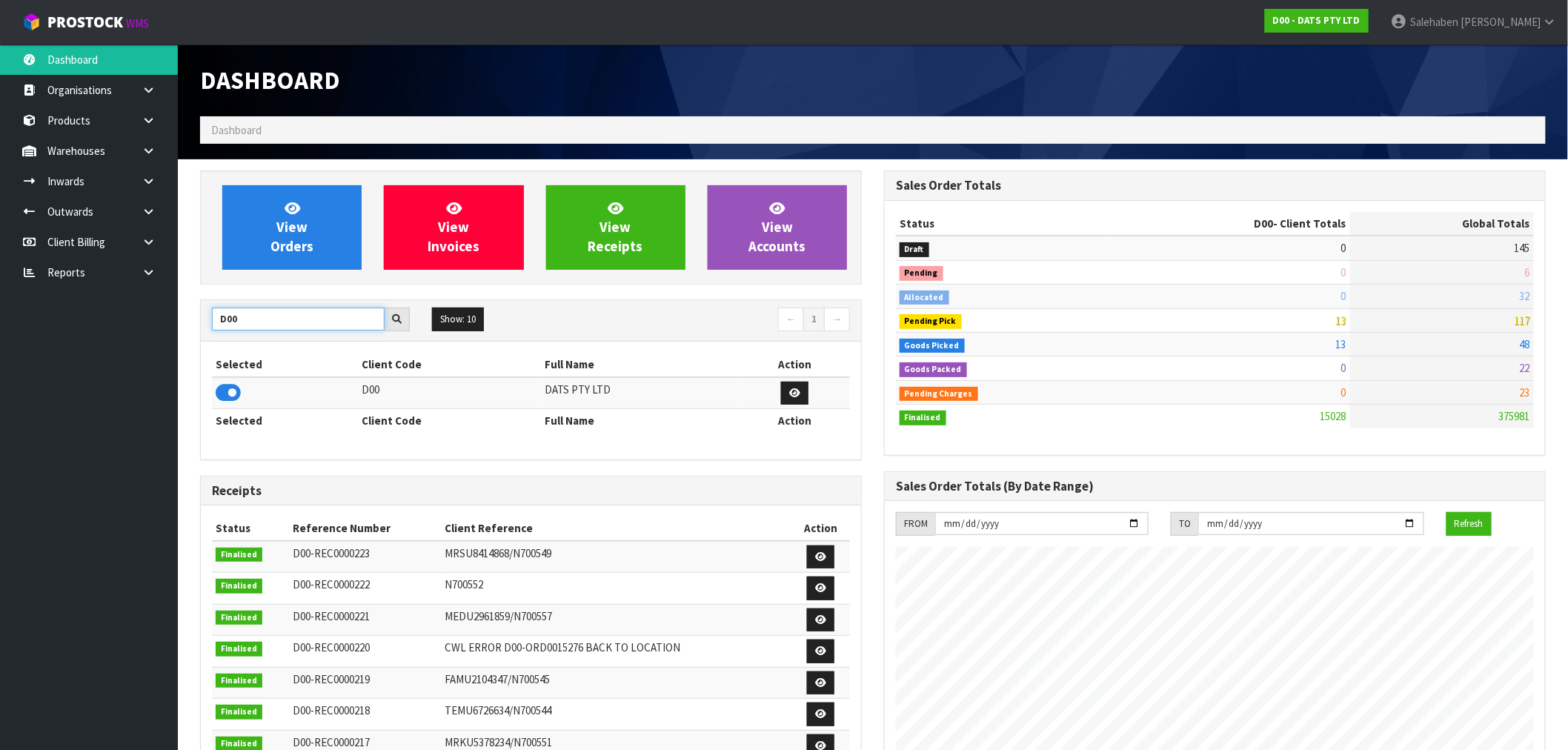
drag, startPoint x: 255, startPoint y: 320, endPoint x: 198, endPoint y: 334, distance: 58.7
click at [198, 332] on div "View Orders View Invoices View Receipts View Accounts D00 Show: 10 5 10 25 50 ←…" at bounding box center [531, 601] width 684 height 860
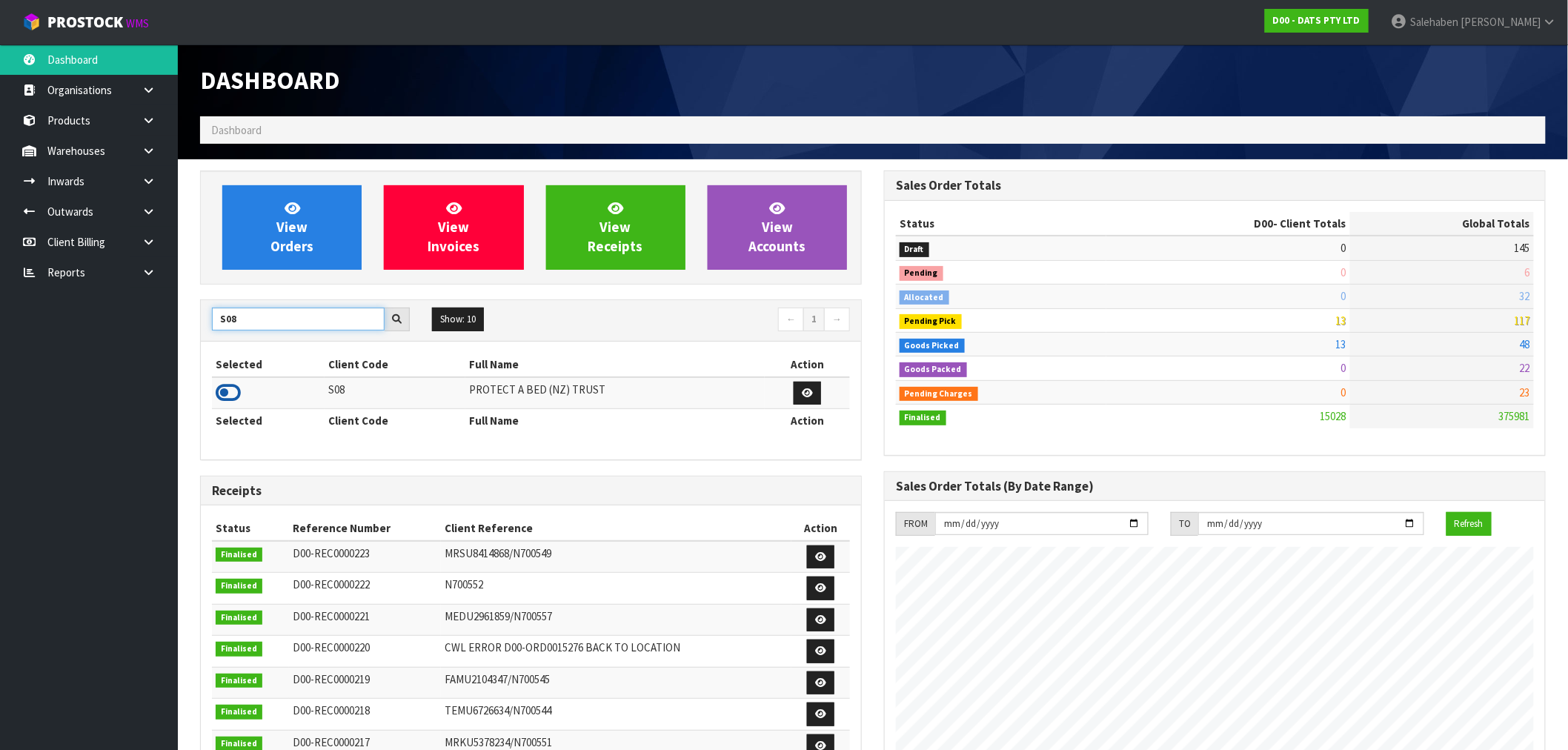
type input "S08"
click at [219, 394] on icon at bounding box center [229, 393] width 25 height 22
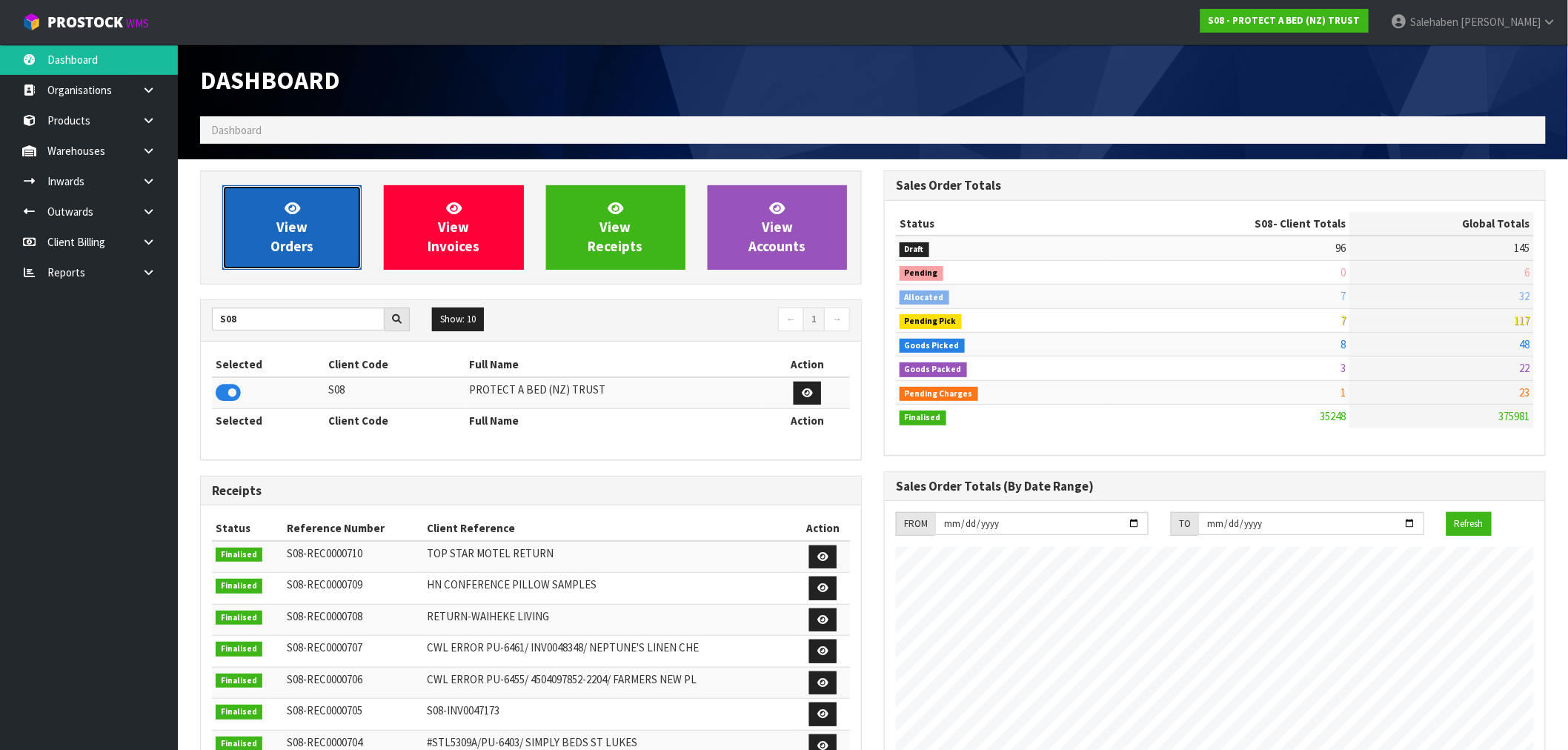
click at [295, 205] on icon at bounding box center [293, 208] width 16 height 14
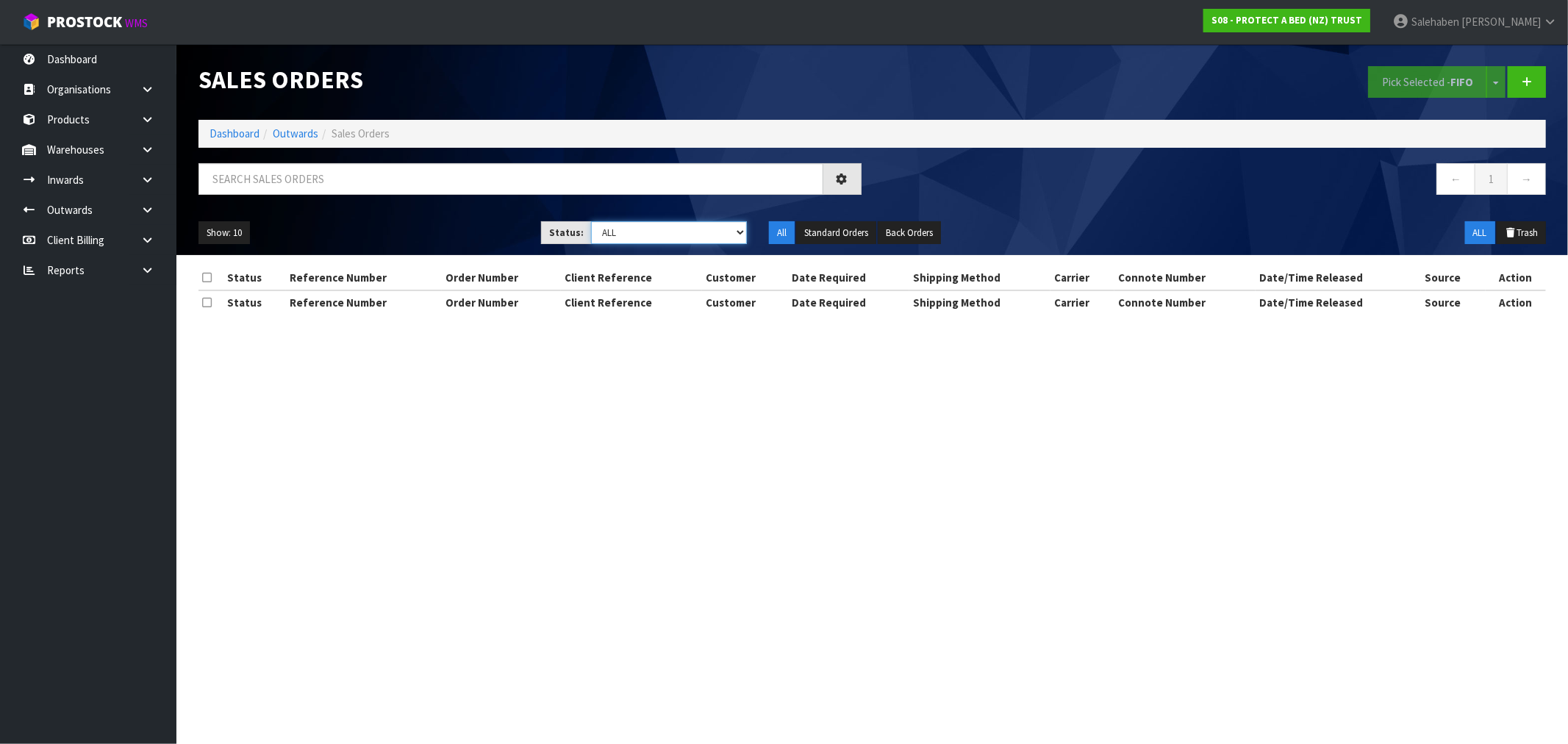
click at [630, 238] on select "Draft Pending Allocated Pending Pick Goods Picked Goods Packed Pending Charges …" at bounding box center [669, 232] width 156 height 23
select select "string:3"
click at [591, 221] on select "Draft Pending Allocated Pending Pick Goods Picked Goods Packed Pending Charges …" at bounding box center [669, 232] width 156 height 23
